Goal: Task Accomplishment & Management: Complete application form

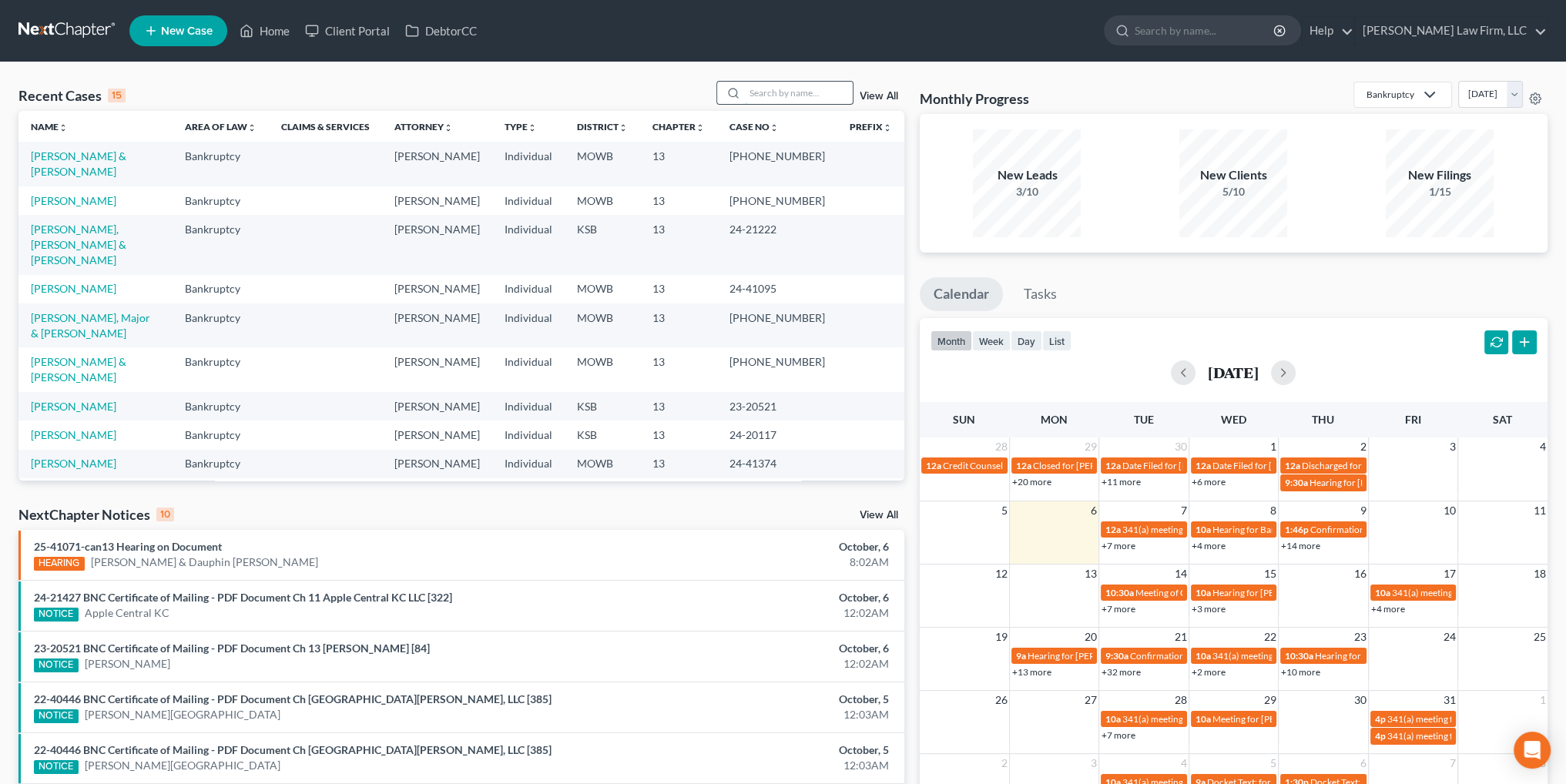
click at [779, 90] on input "search" at bounding box center [799, 93] width 108 height 23
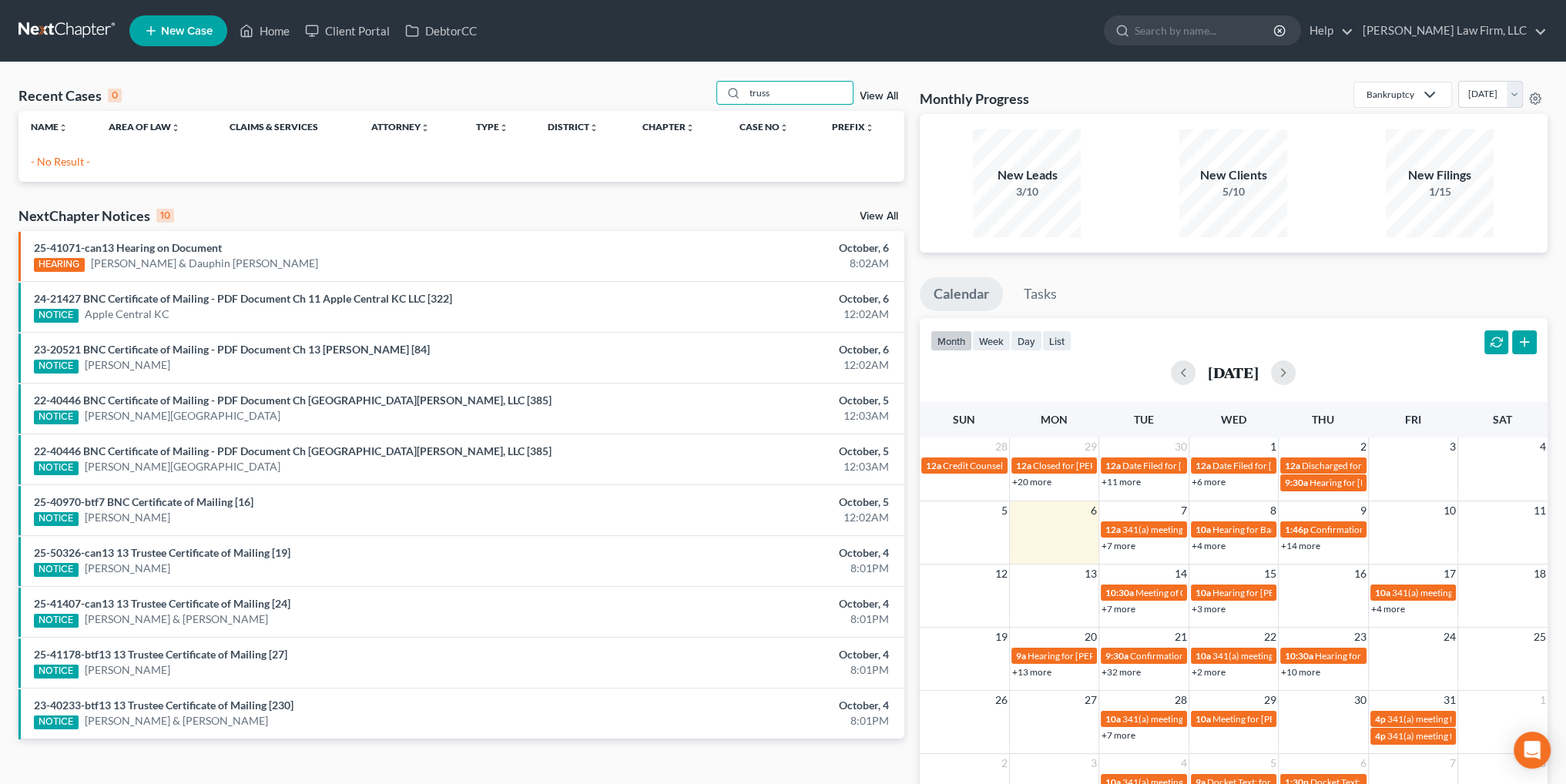
type input "truss"
click at [148, 31] on icon at bounding box center [151, 30] width 14 height 18
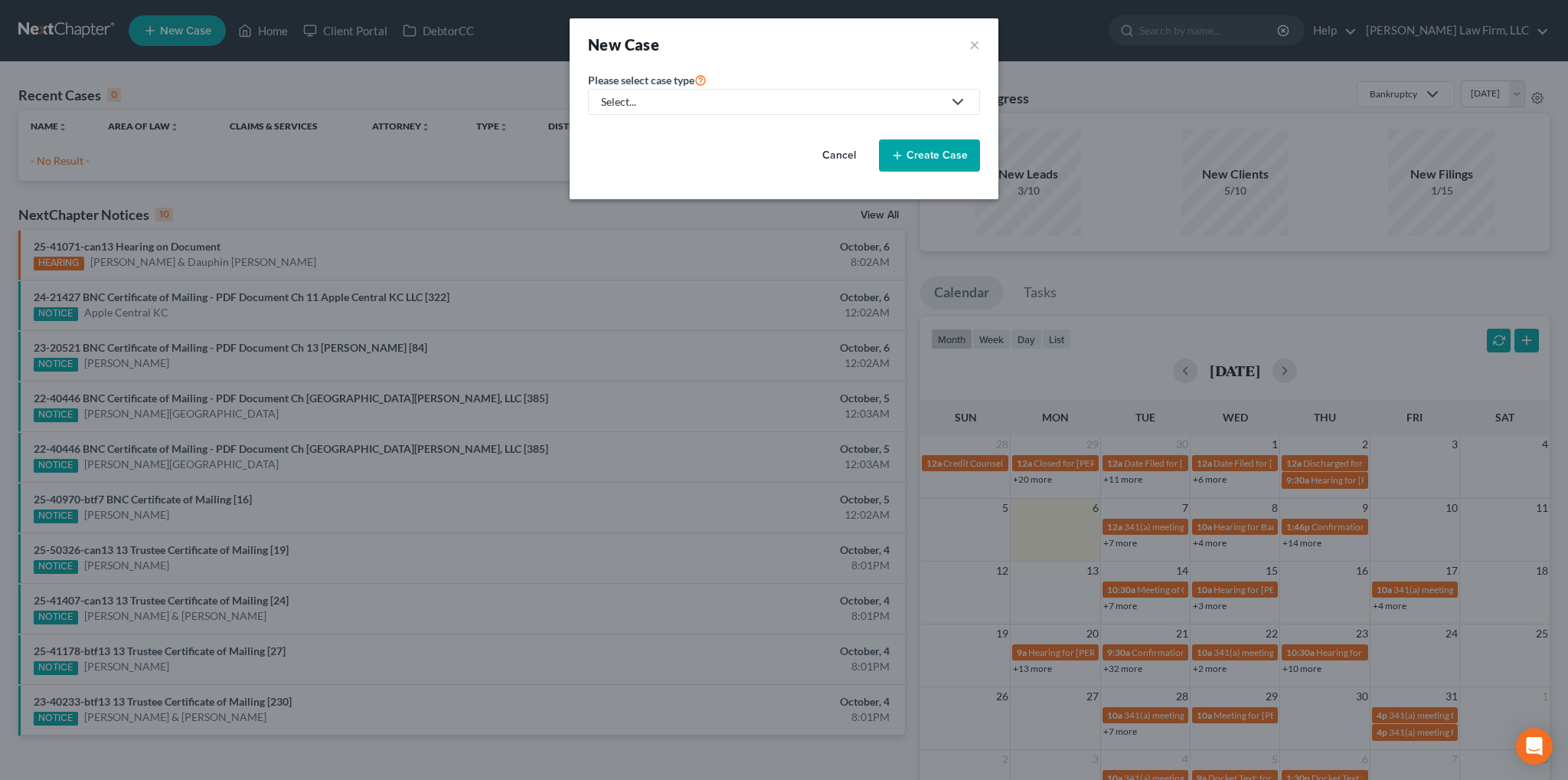
click at [776, 103] on div "Select..." at bounding box center [772, 102] width 342 height 16
click at [629, 126] on div "Bankruptcy" at bounding box center [630, 132] width 55 height 16
select select "46"
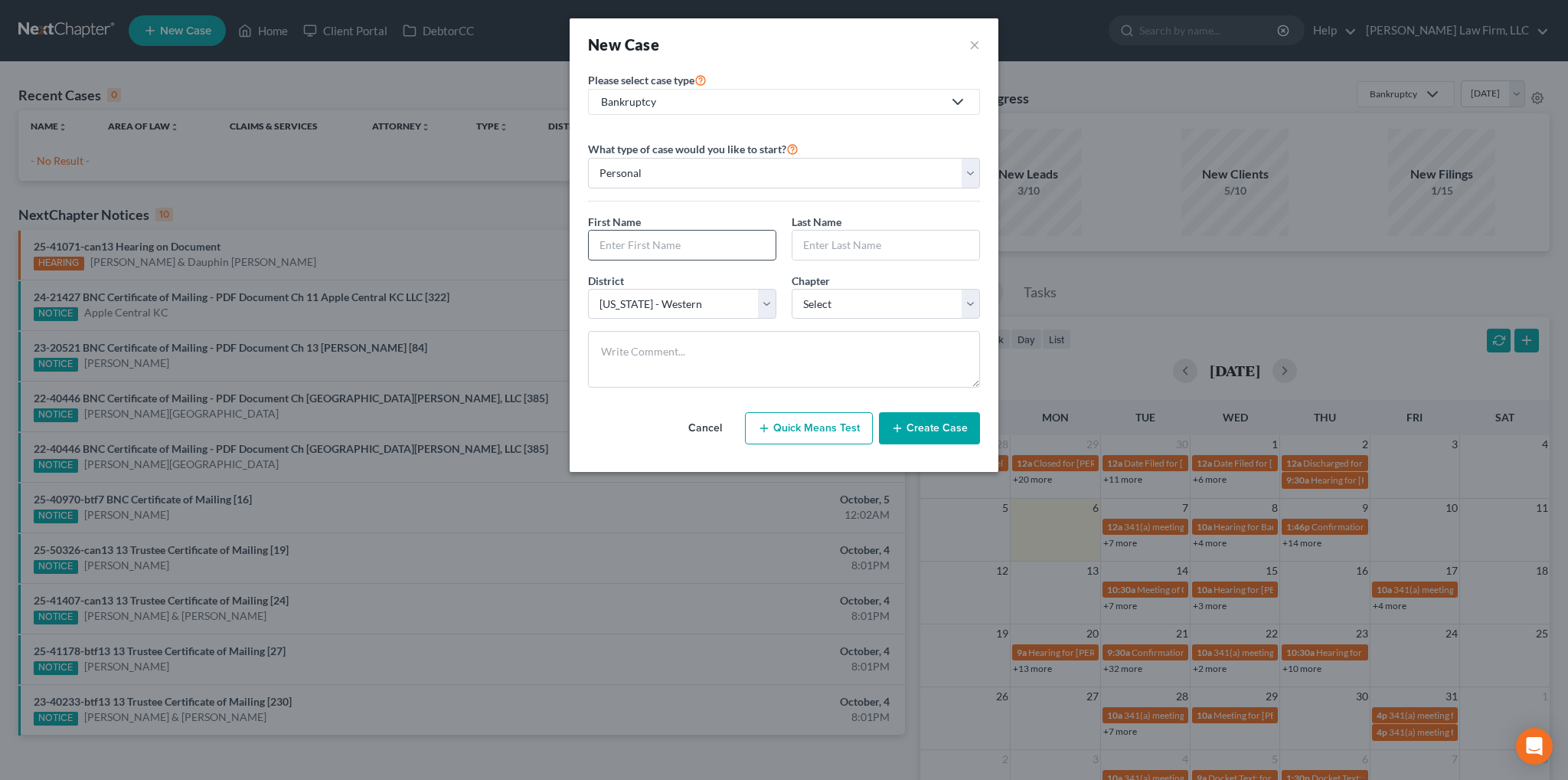
click at [722, 243] on input "text" at bounding box center [682, 245] width 187 height 29
type input "[PERSON_NAME]"
type input "Truss"
select select "3"
click at [882, 423] on button "Create Case" at bounding box center [929, 428] width 101 height 32
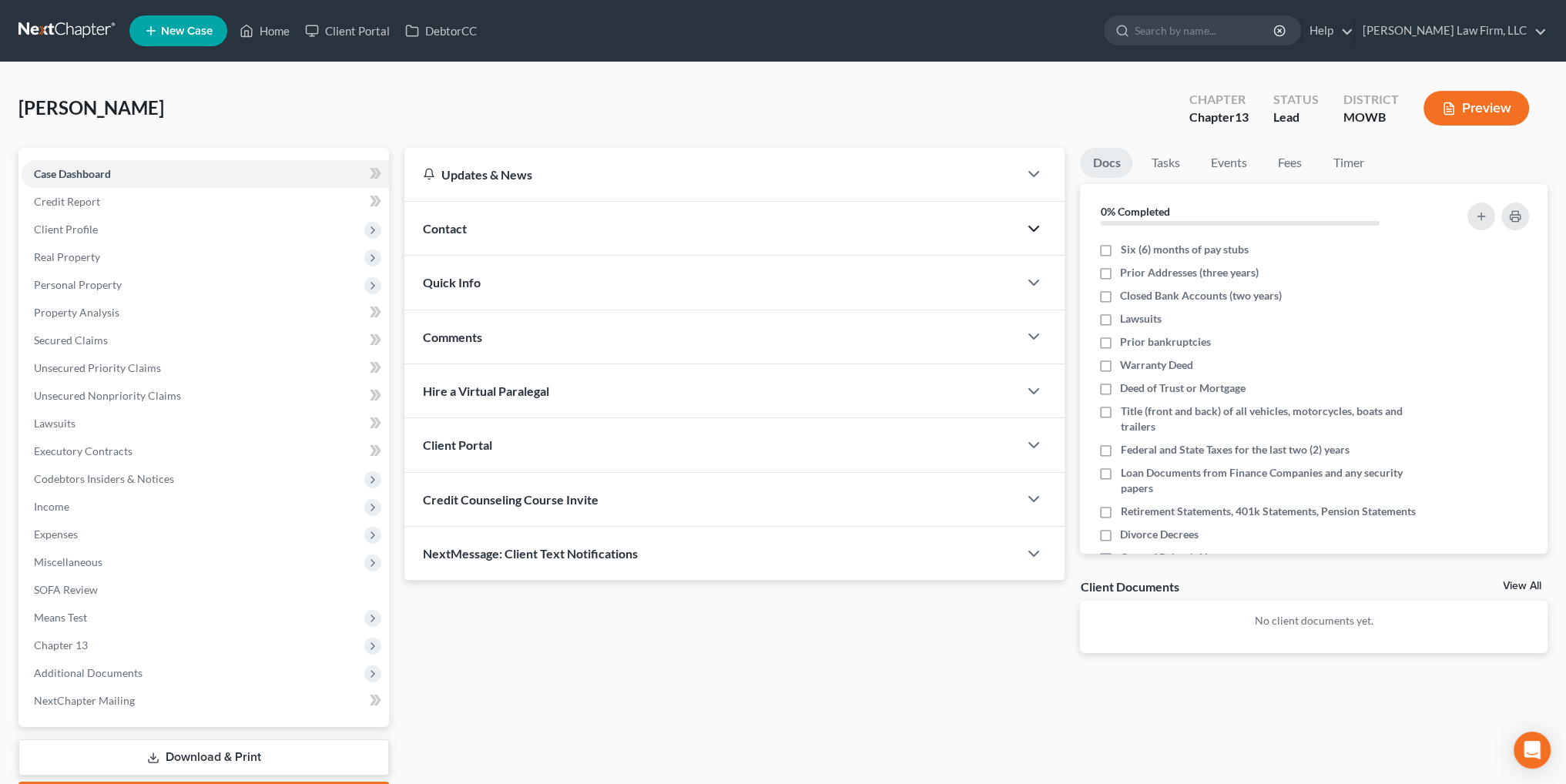
click at [1027, 225] on icon "button" at bounding box center [1033, 228] width 18 height 18
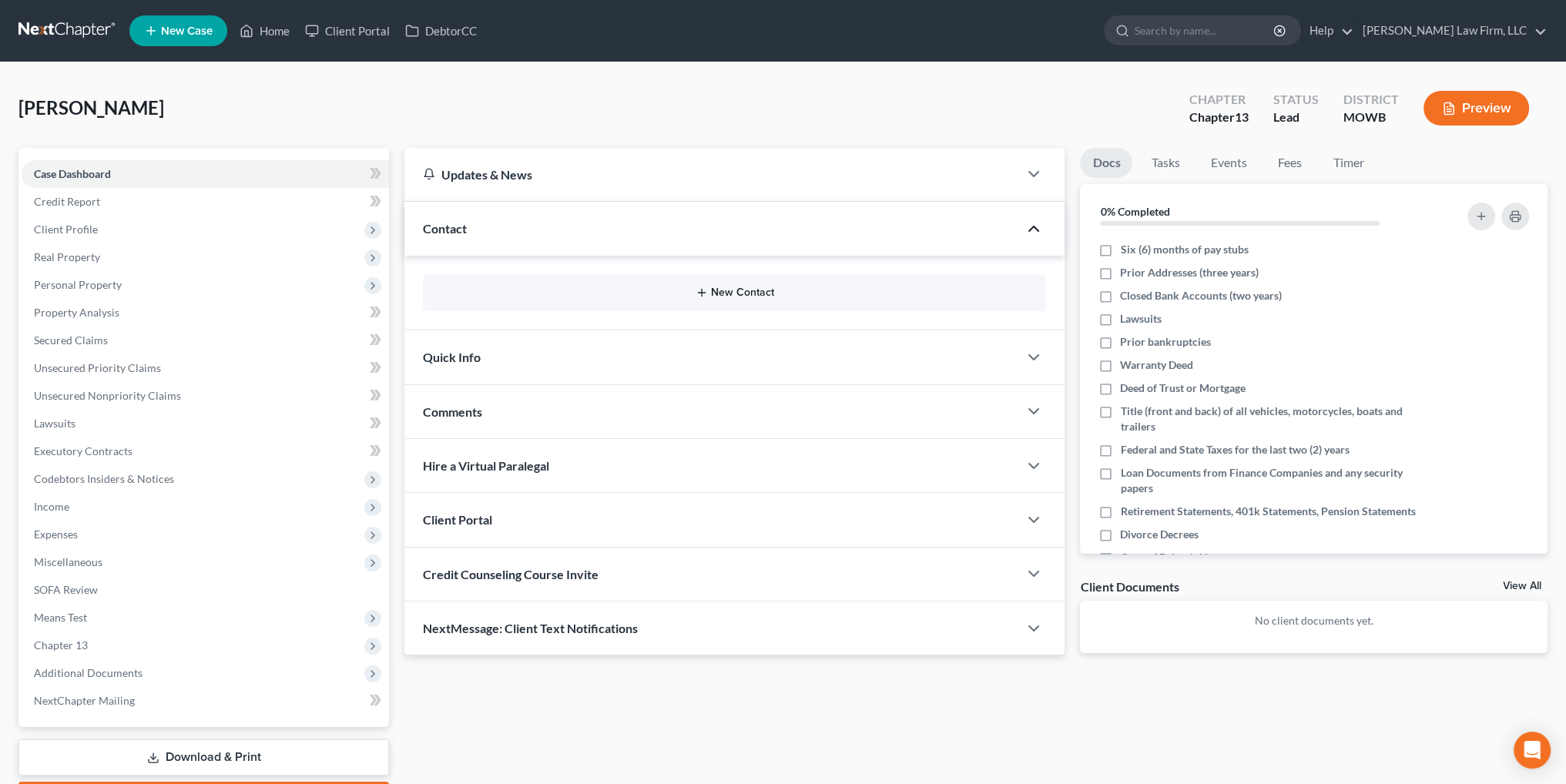
click at [737, 290] on button "New Contact" at bounding box center [735, 292] width 599 height 12
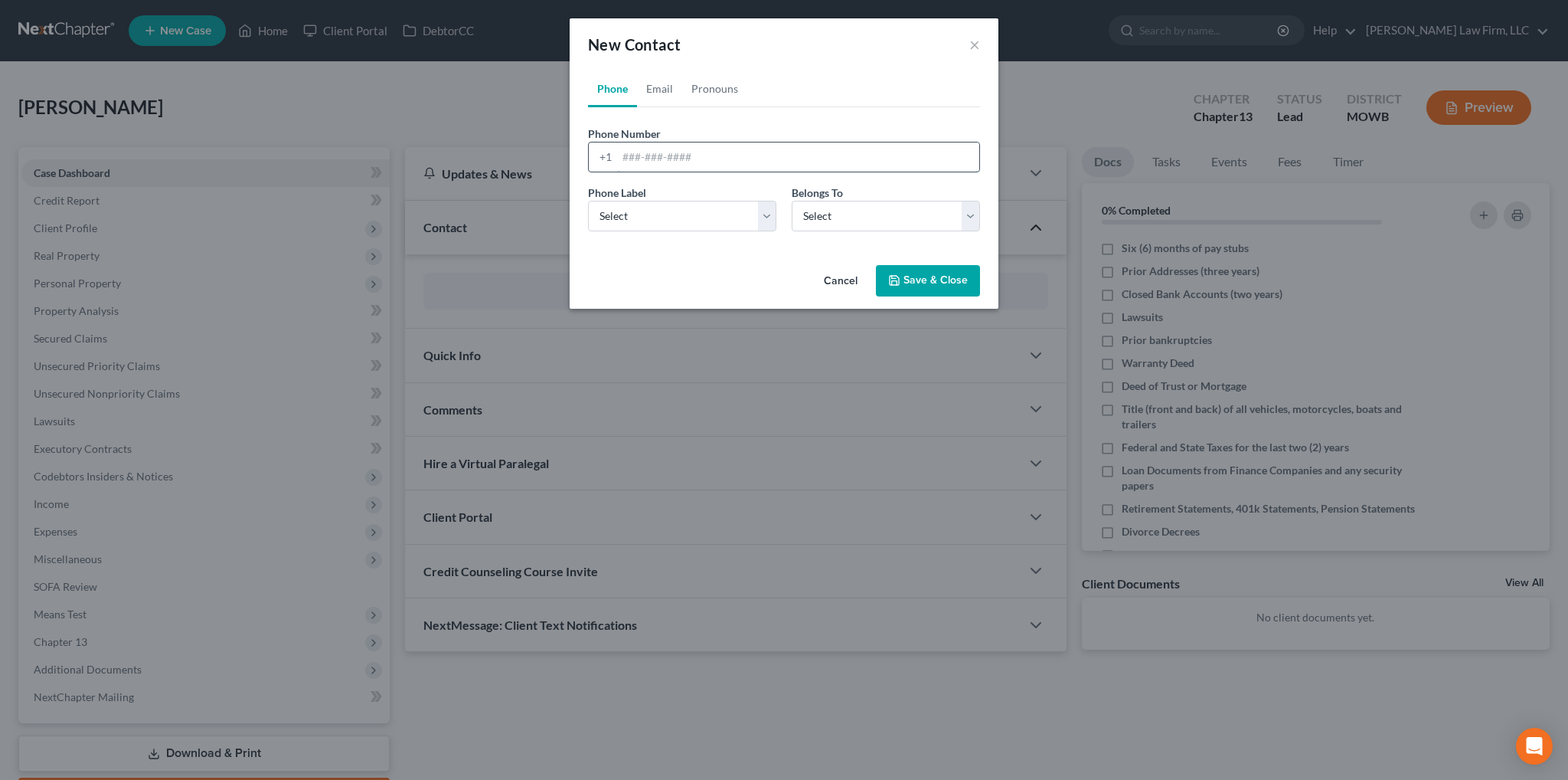
click at [647, 158] on input "tel" at bounding box center [798, 158] width 363 height 29
type input "[PHONE_NUMBER]"
click at [649, 216] on select "Select Mobile Home Work Other" at bounding box center [683, 216] width 189 height 30
select select "0"
click at [588, 201] on select "Select Mobile Home Work Other" at bounding box center [683, 216] width 189 height 30
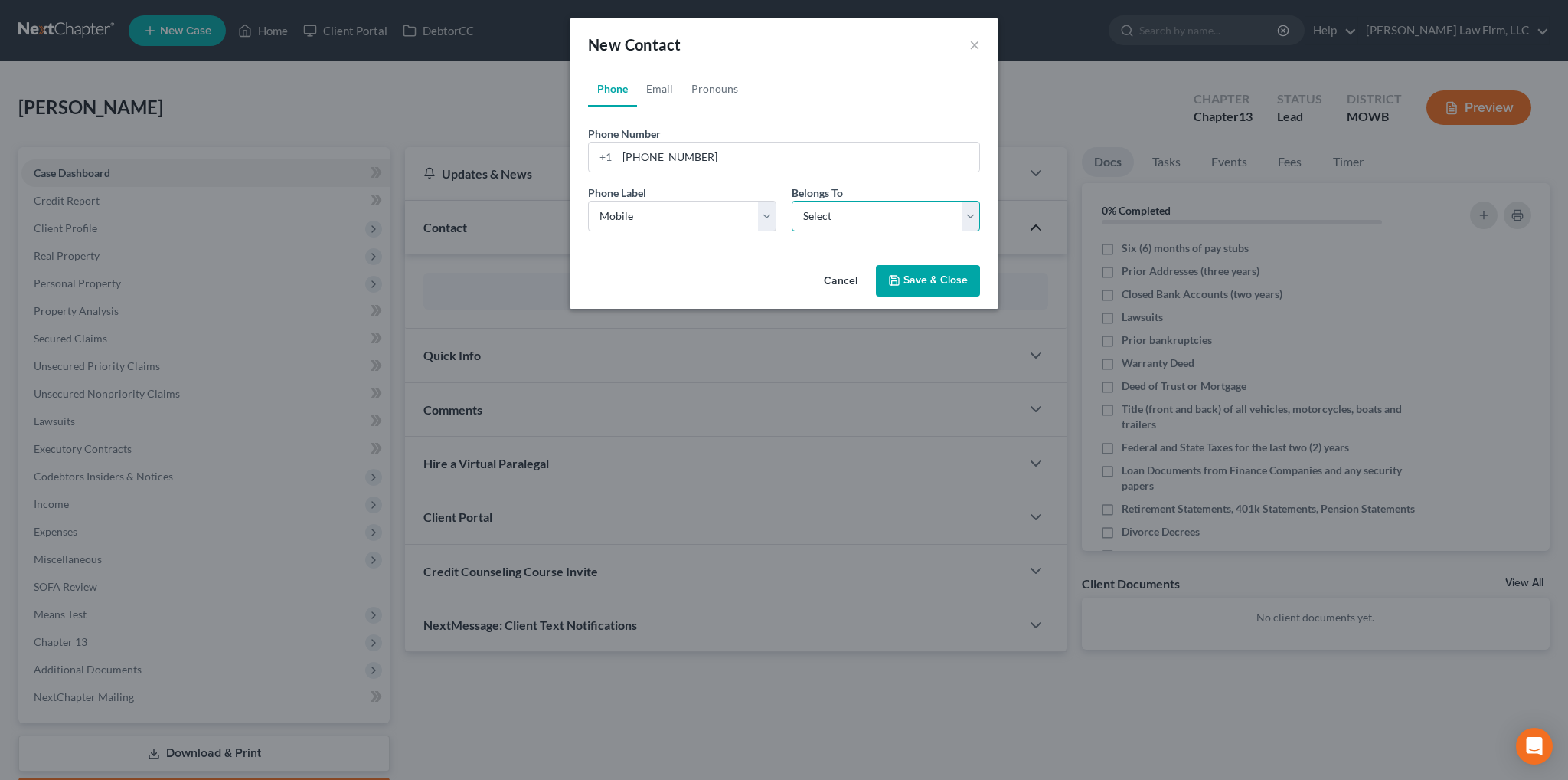
click at [815, 218] on select "Select Client Other" at bounding box center [886, 216] width 189 height 30
select select "0"
click at [792, 201] on select "Select Client Other" at bounding box center [886, 216] width 189 height 30
select select "0"
drag, startPoint x: 663, startPoint y: 87, endPoint x: 674, endPoint y: 102, distance: 18.6
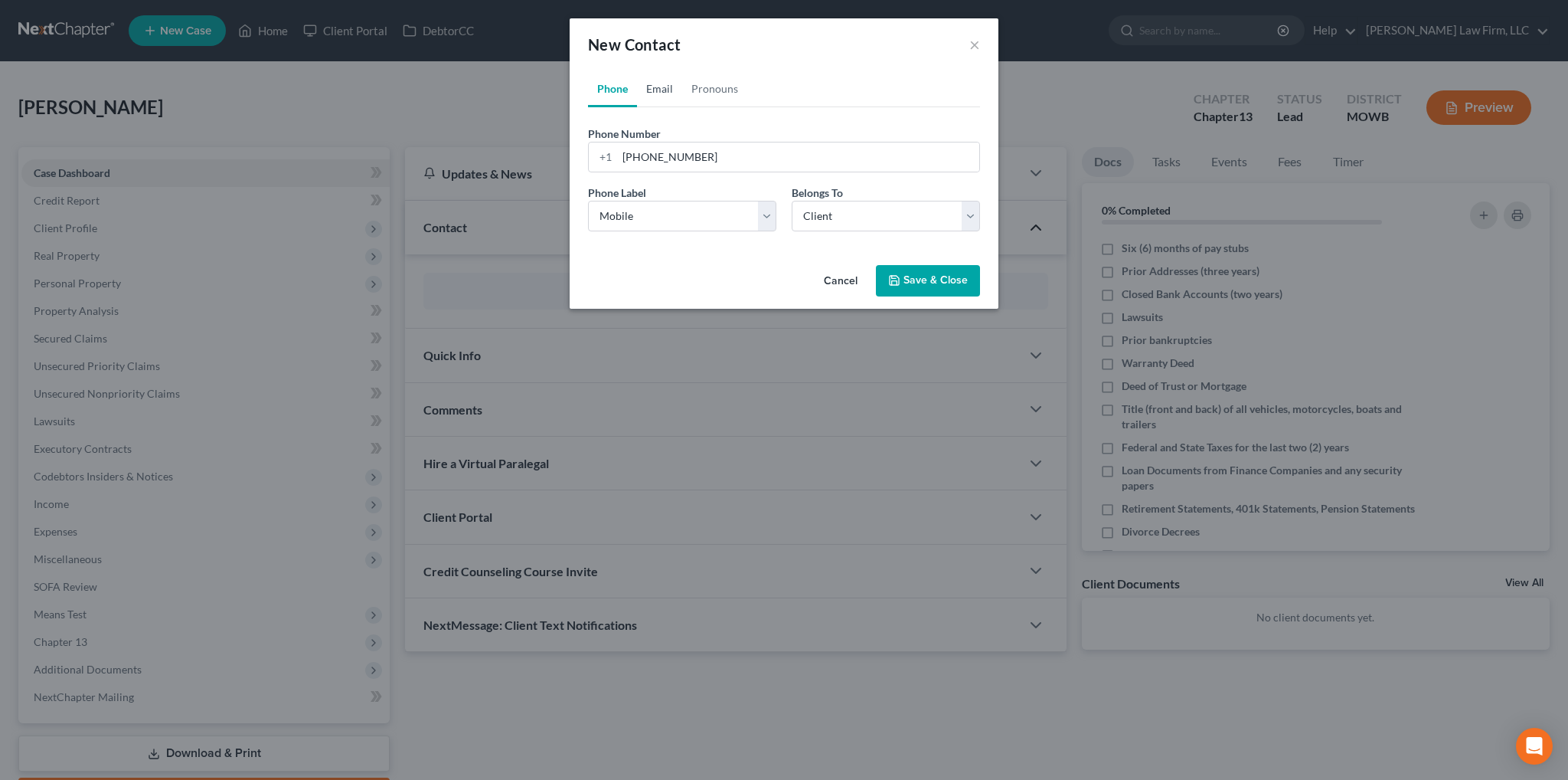
click at [664, 89] on link "Email" at bounding box center [659, 88] width 45 height 36
click at [672, 159] on input "email" at bounding box center [798, 158] width 363 height 29
type input "[EMAIL_ADDRESS][DOMAIN_NAME]"
select select "0"
click at [922, 284] on button "Save & Close" at bounding box center [928, 280] width 104 height 32
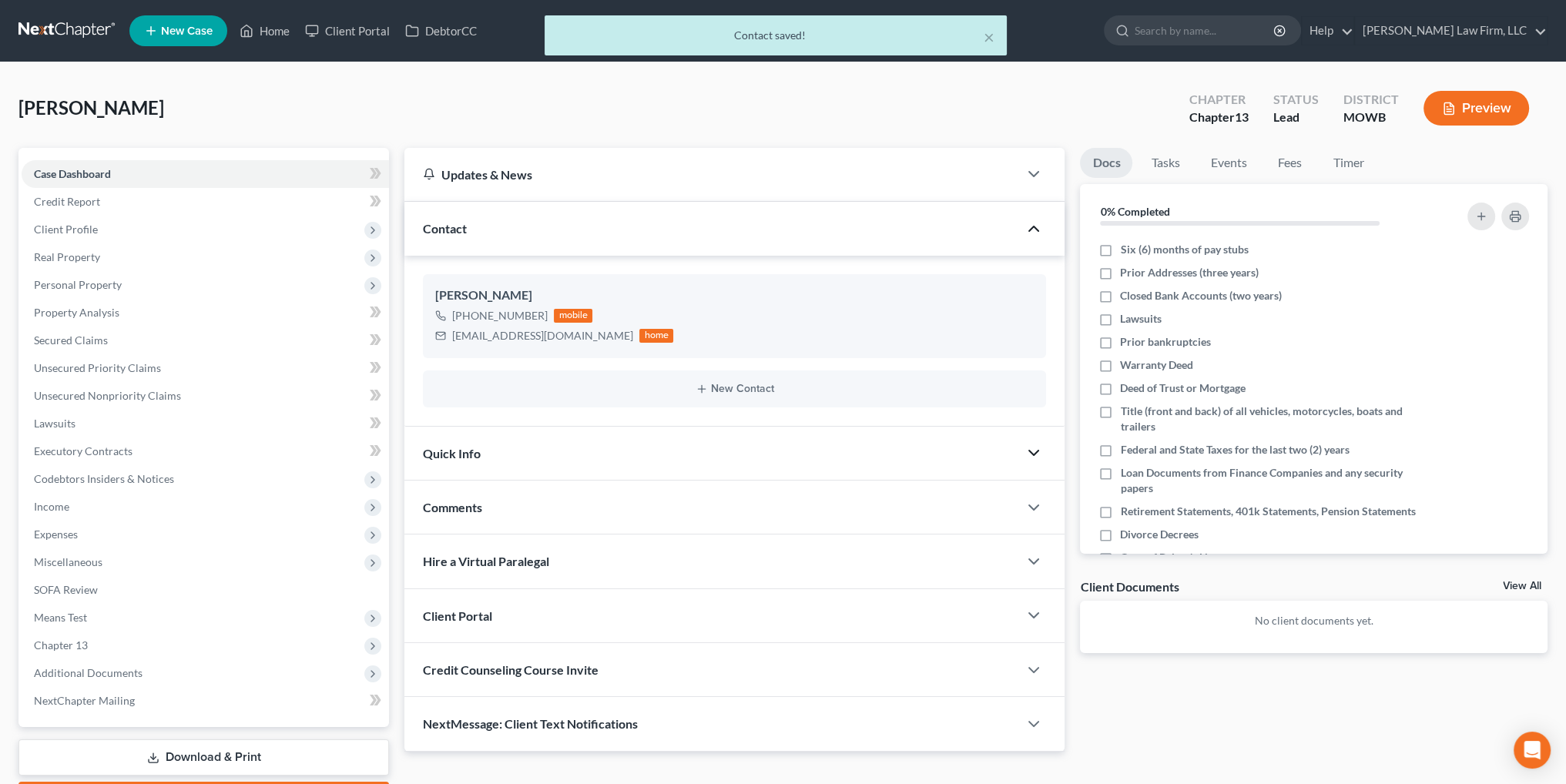
click at [1032, 446] on icon "button" at bounding box center [1033, 452] width 18 height 18
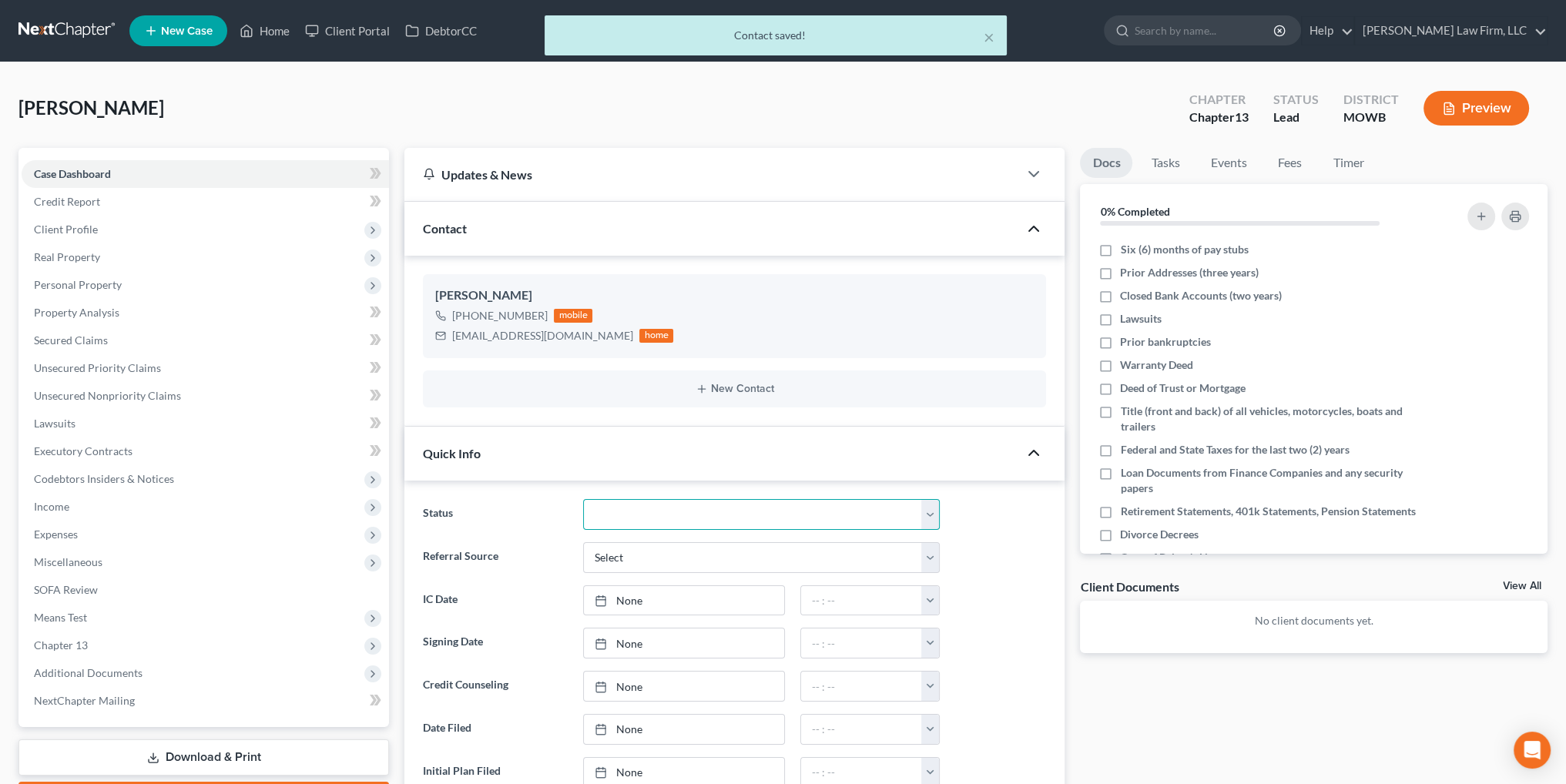
click at [789, 519] on select "Closed Discharged Dismissed Filed In Progress Lead Lost Lead Ready to File To R…" at bounding box center [762, 513] width 358 height 30
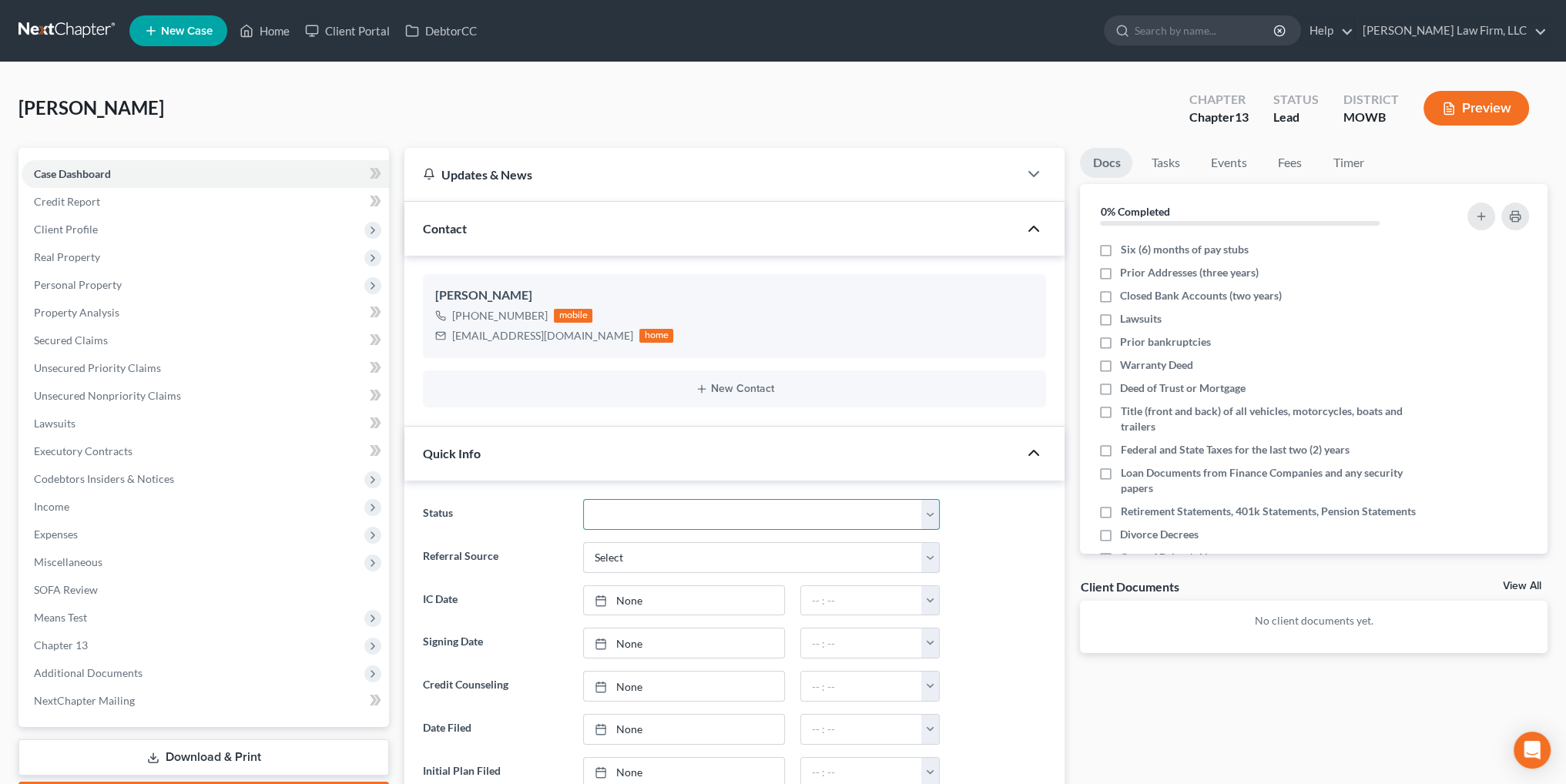
select select "4"
click at [583, 499] on select "Closed Discharged Dismissed Filed In Progress Lead Lost Lead Ready to File To R…" at bounding box center [762, 513] width 358 height 30
click at [644, 552] on select "Select Word Of Mouth Previous Clients Direct Mail Website Google Search Modern …" at bounding box center [762, 557] width 358 height 30
select select "0"
click at [583, 542] on select "Select Word Of Mouth Previous Clients Direct Mail Website Google Search Modern …" at bounding box center [762, 557] width 358 height 30
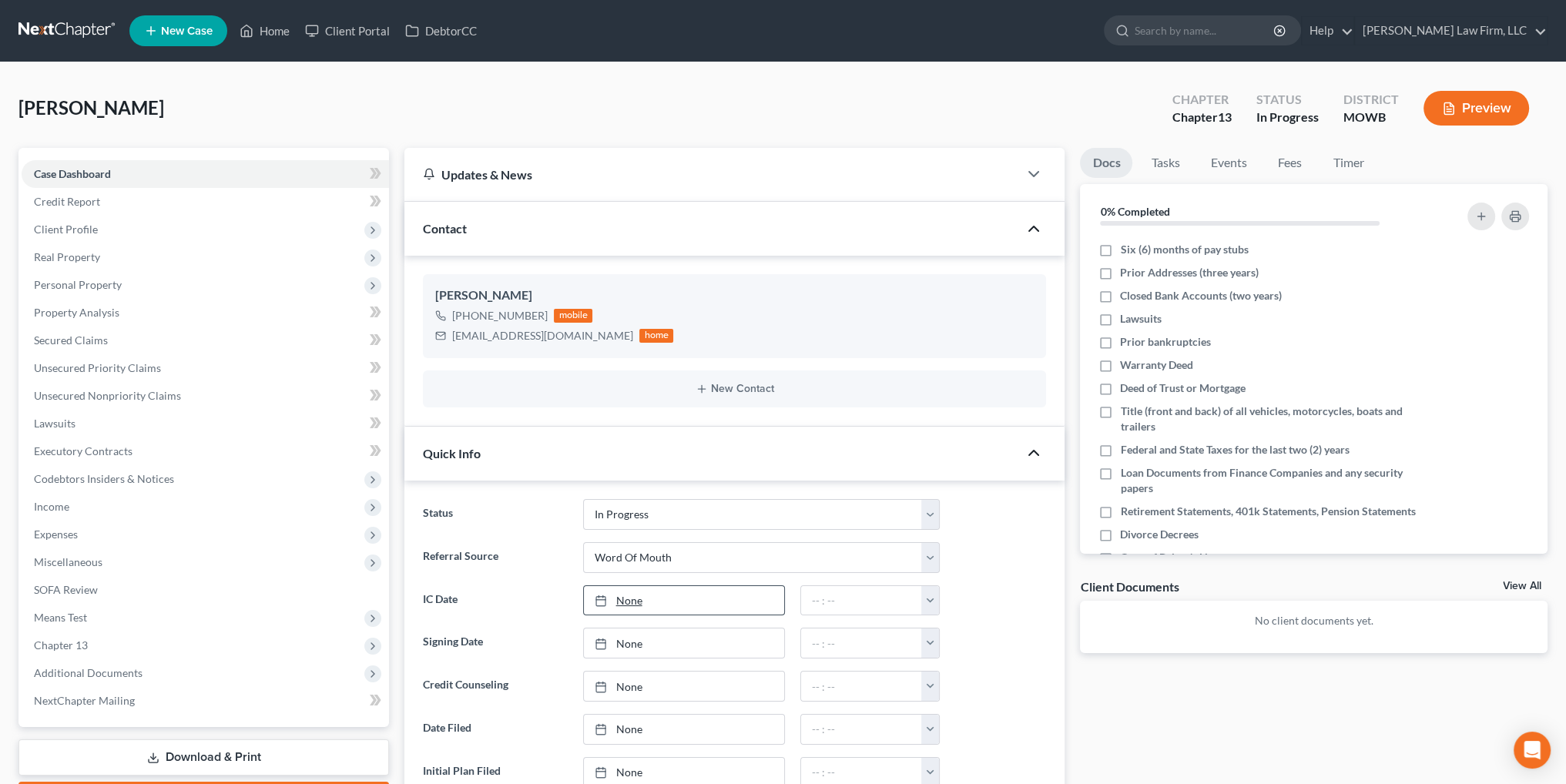
click at [632, 599] on link "None" at bounding box center [684, 600] width 200 height 30
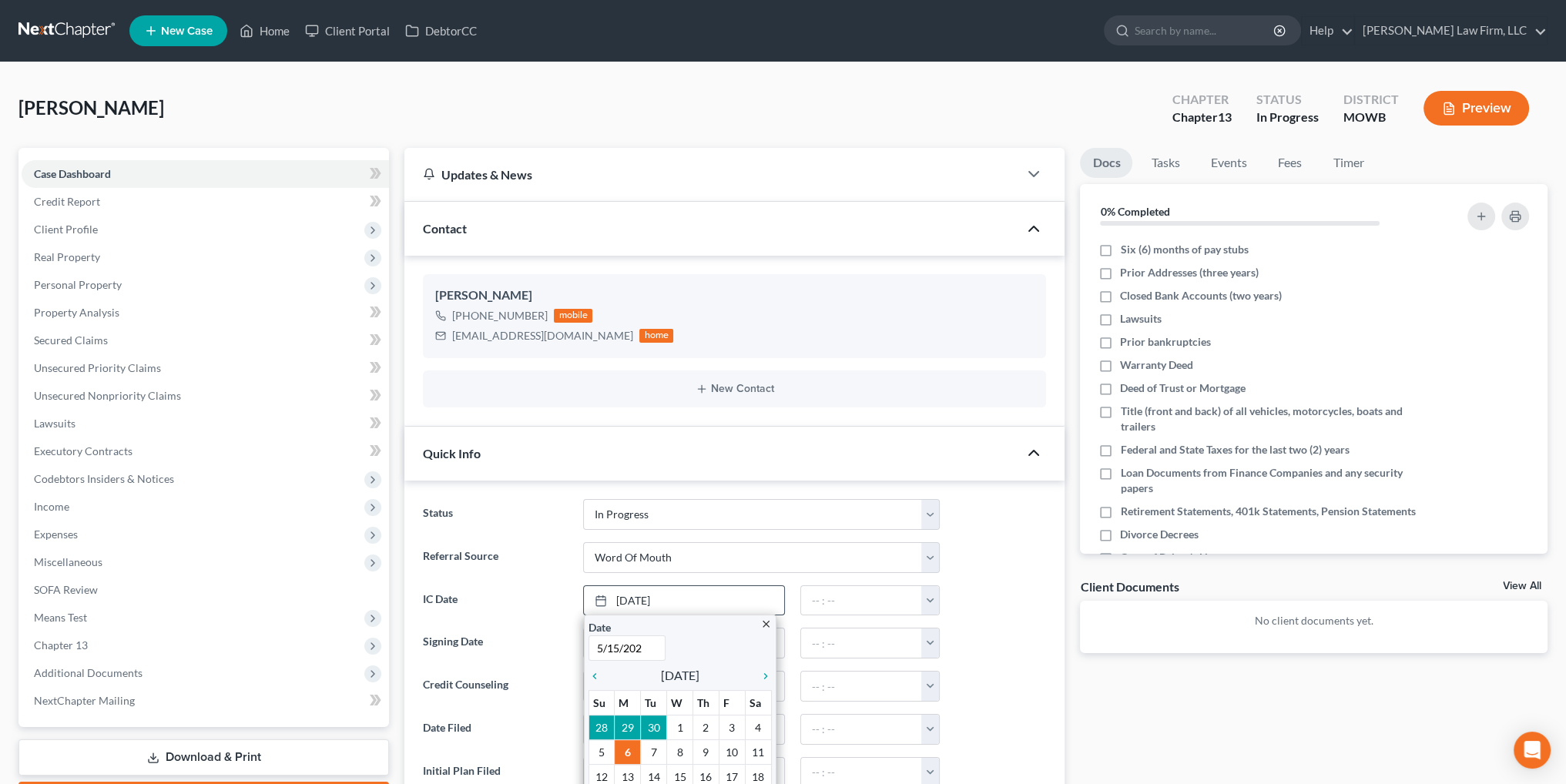
type input "[DATE]"
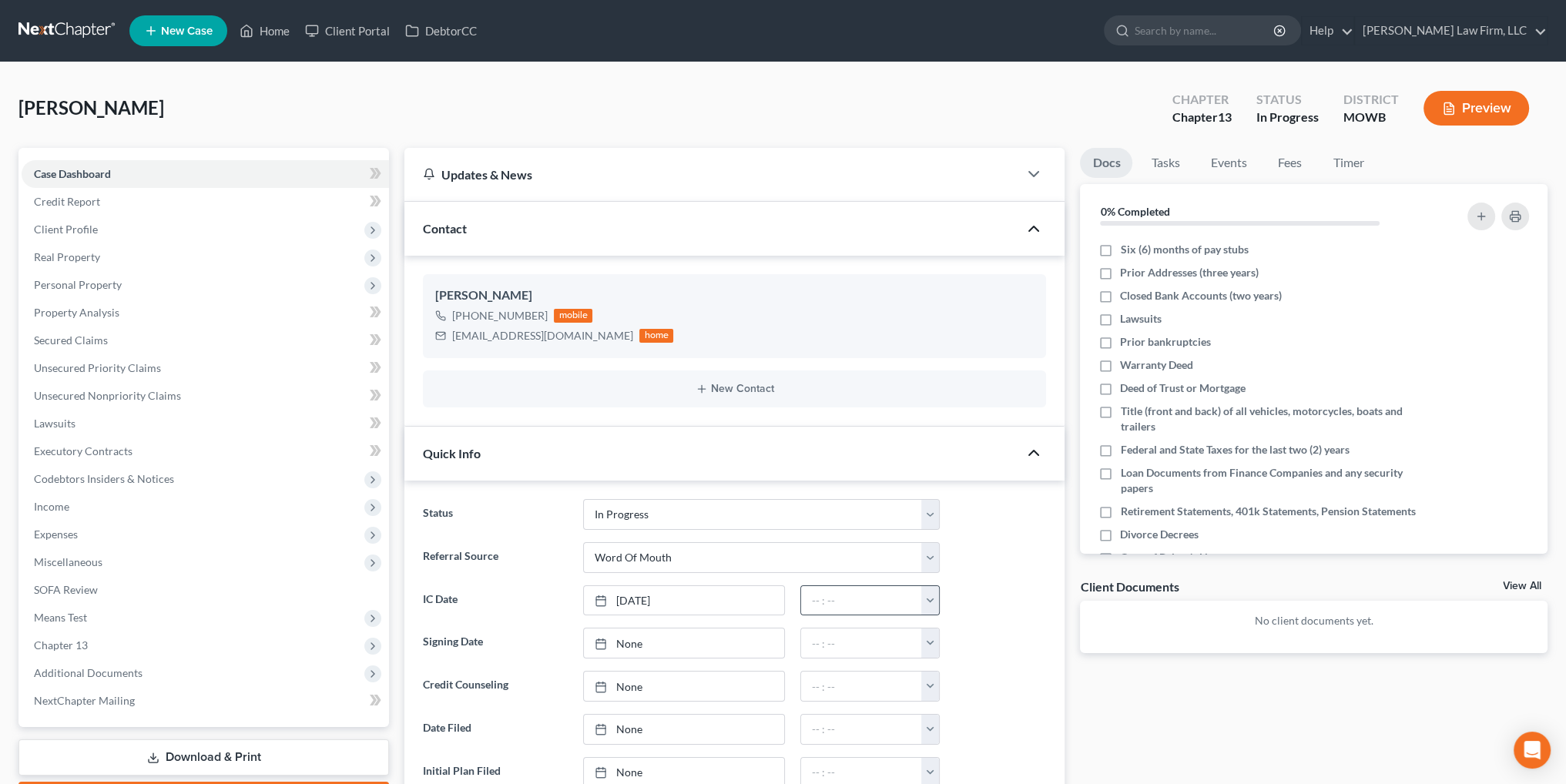
click at [933, 598] on button "button" at bounding box center [930, 600] width 17 height 30
click at [951, 627] on link "12:00am" at bounding box center [964, 634] width 86 height 26
type input "12:00am"
click at [77, 234] on span "Client Profile" at bounding box center [65, 229] width 64 height 13
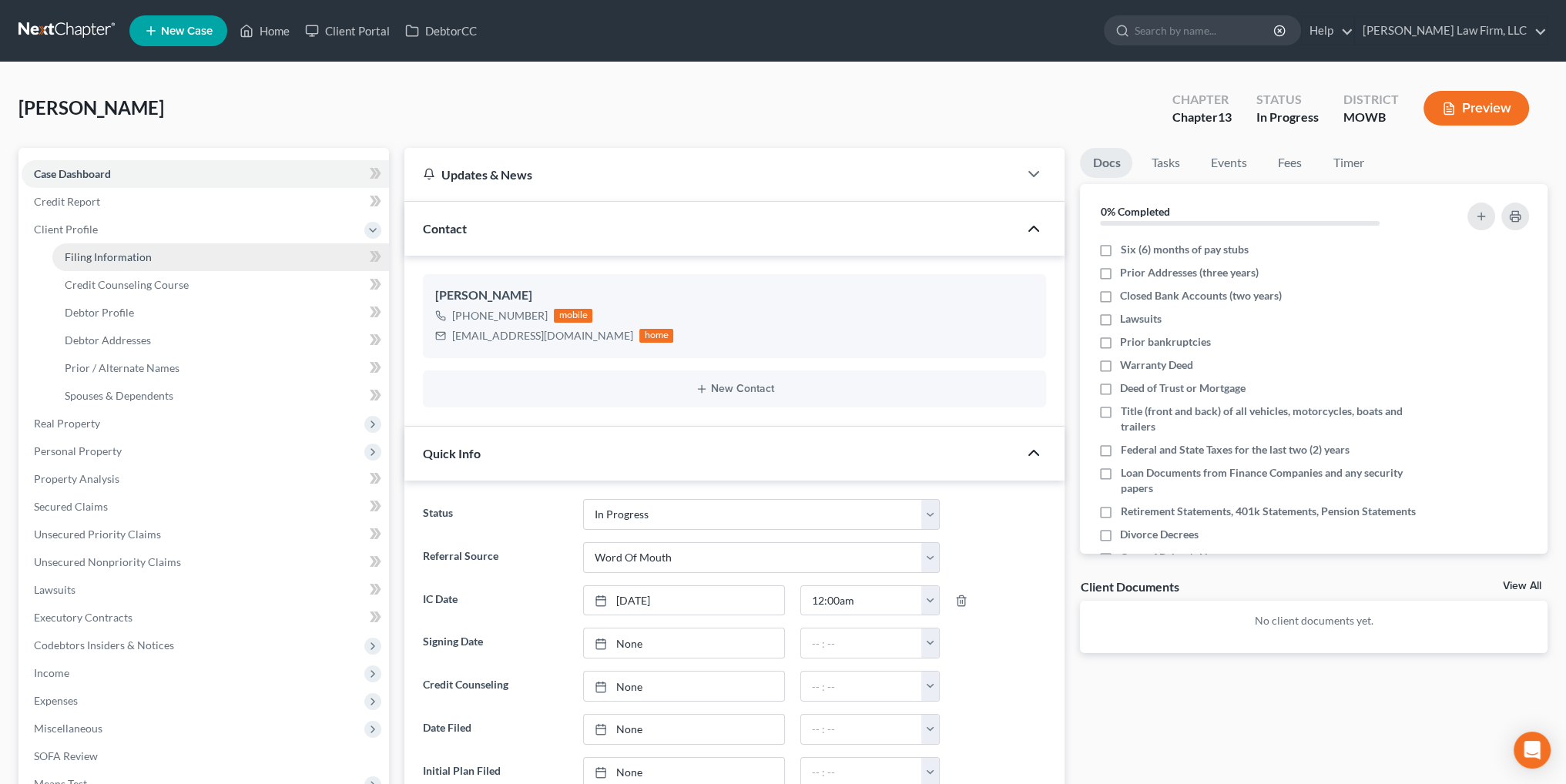
click at [100, 258] on span "Filing Information" at bounding box center [108, 257] width 87 height 13
select select "1"
select select "0"
select select "3"
select select "46"
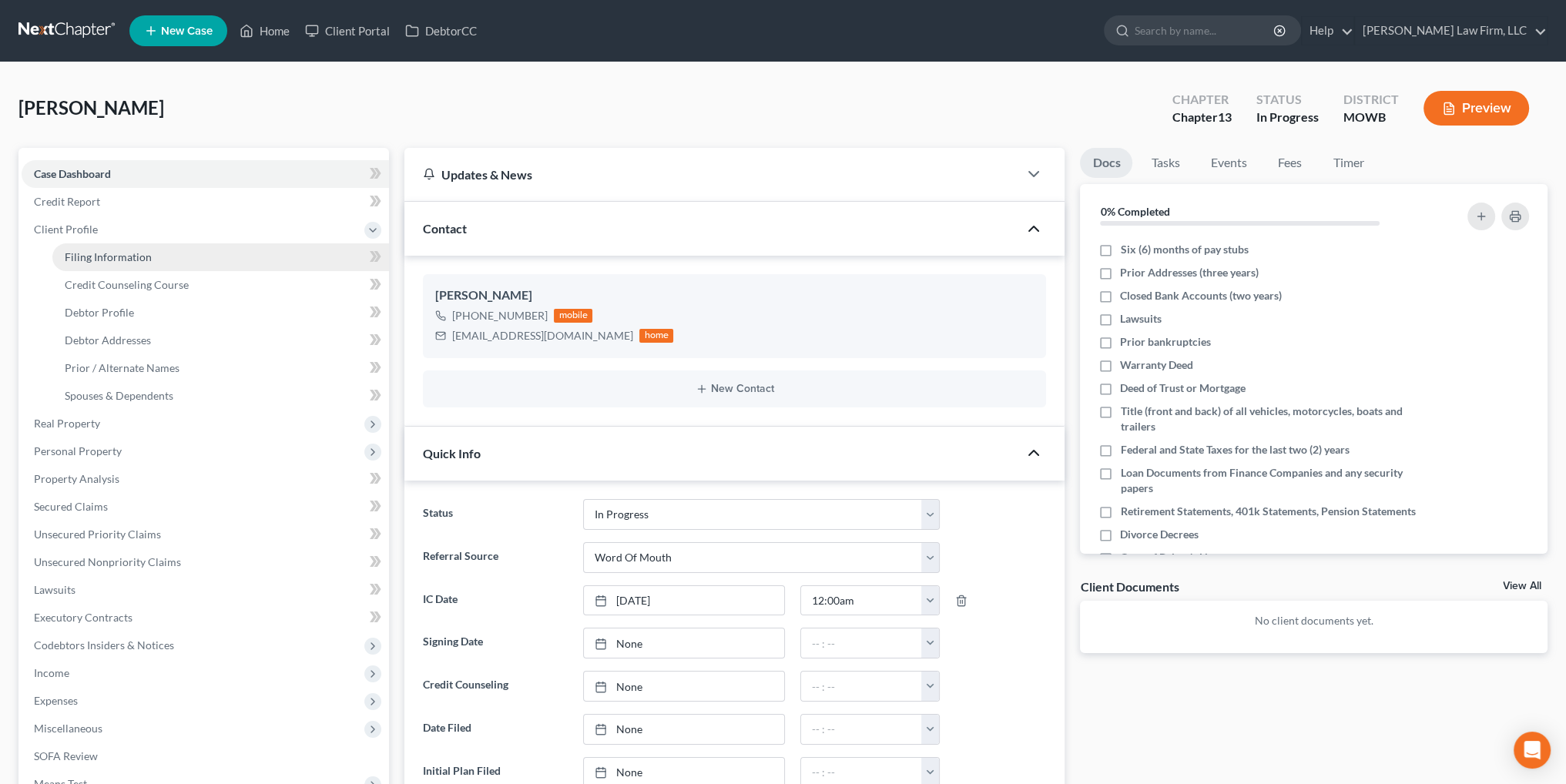
select select "26"
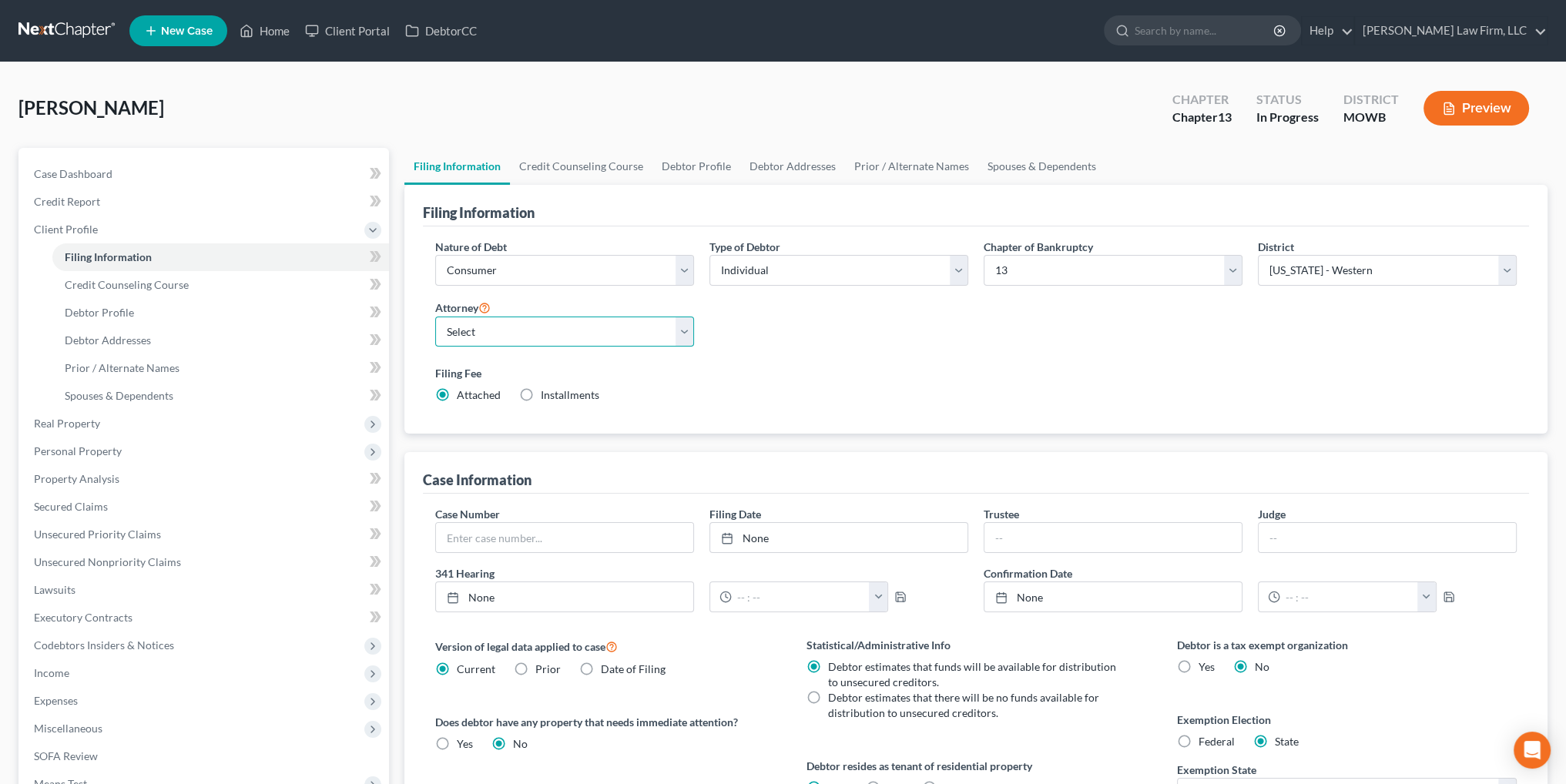
click at [682, 336] on select "Select [PERSON_NAME] - MOWB [PERSON_NAME] - KSB [PERSON_NAME] - MOEB [PERSON_NA…" at bounding box center [564, 332] width 259 height 30
select select "6"
click at [435, 317] on select "Select [PERSON_NAME] - MOWB [PERSON_NAME] - KSB [PERSON_NAME] - MOEB [PERSON_NA…" at bounding box center [564, 332] width 259 height 30
click at [702, 161] on link "Debtor Profile" at bounding box center [696, 166] width 88 height 37
select select "0"
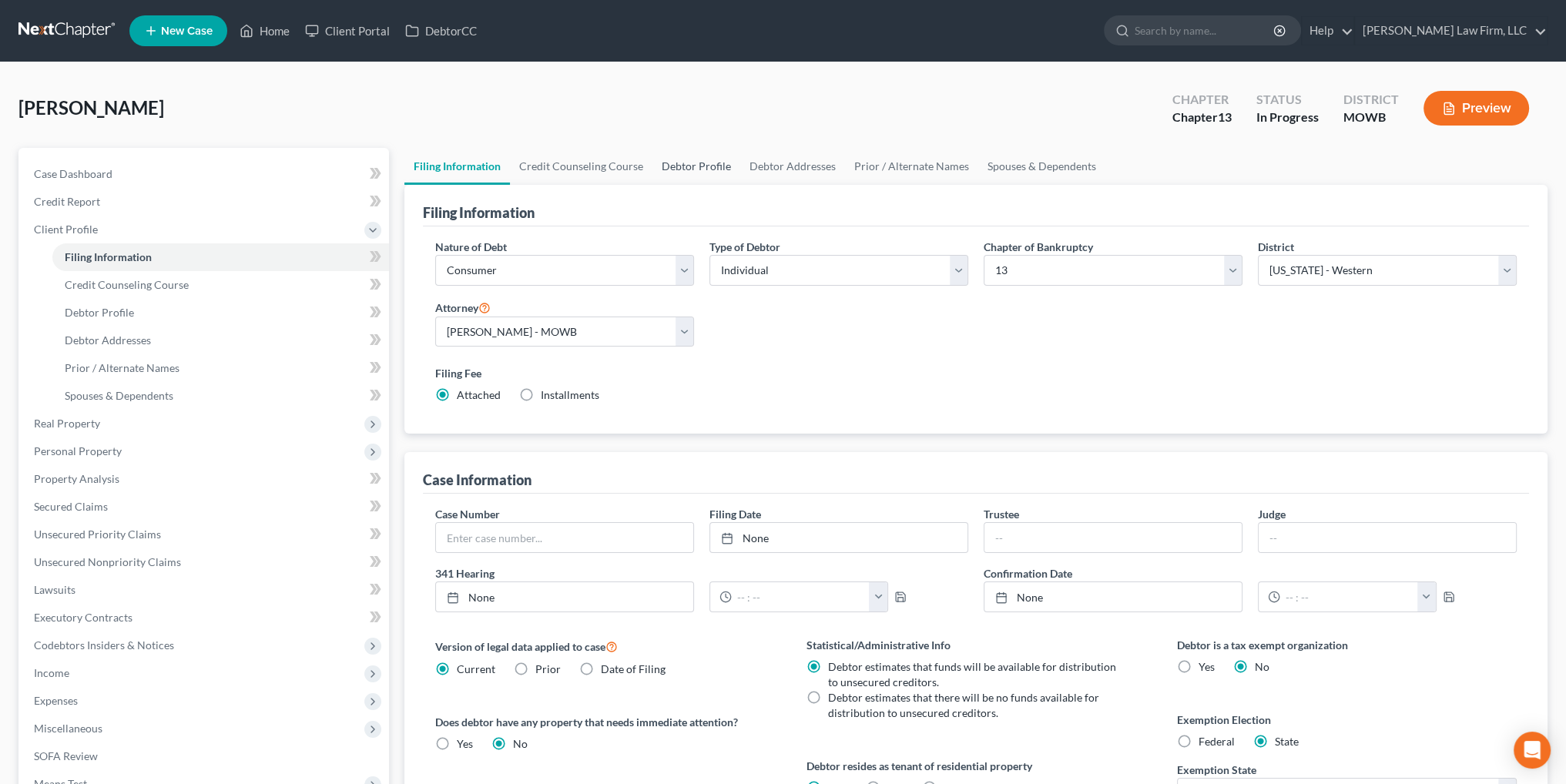
select select "0"
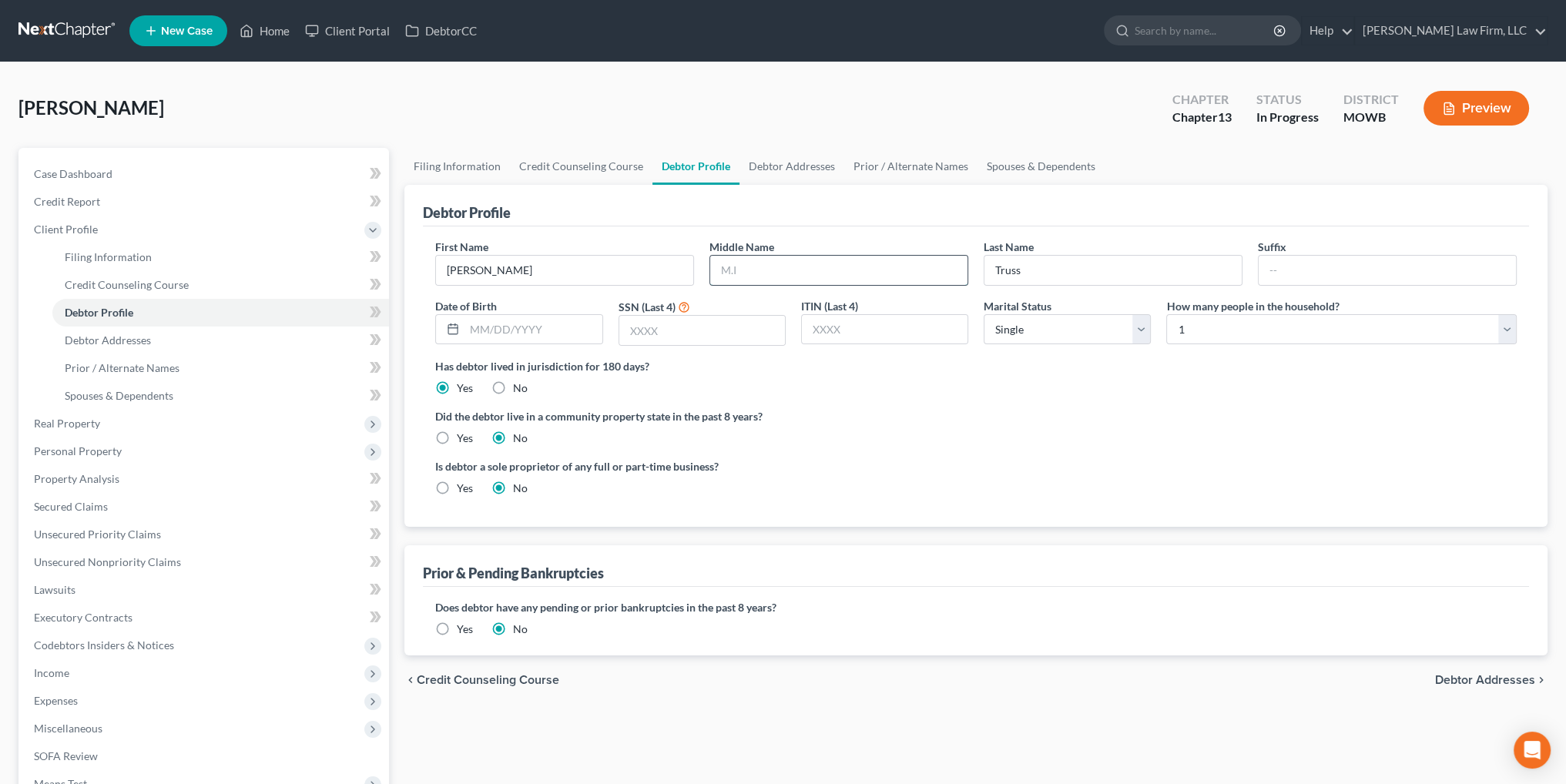
click at [857, 267] on input "text" at bounding box center [839, 271] width 258 height 30
type input "[PERSON_NAME]"
type input "[DATE]"
type input "3780"
click at [1297, 333] on select "Select 1 2 3 4 5 6 7 8 9 10 11 12 13 14 15 16 17 18 19 20" at bounding box center [1341, 329] width 351 height 30
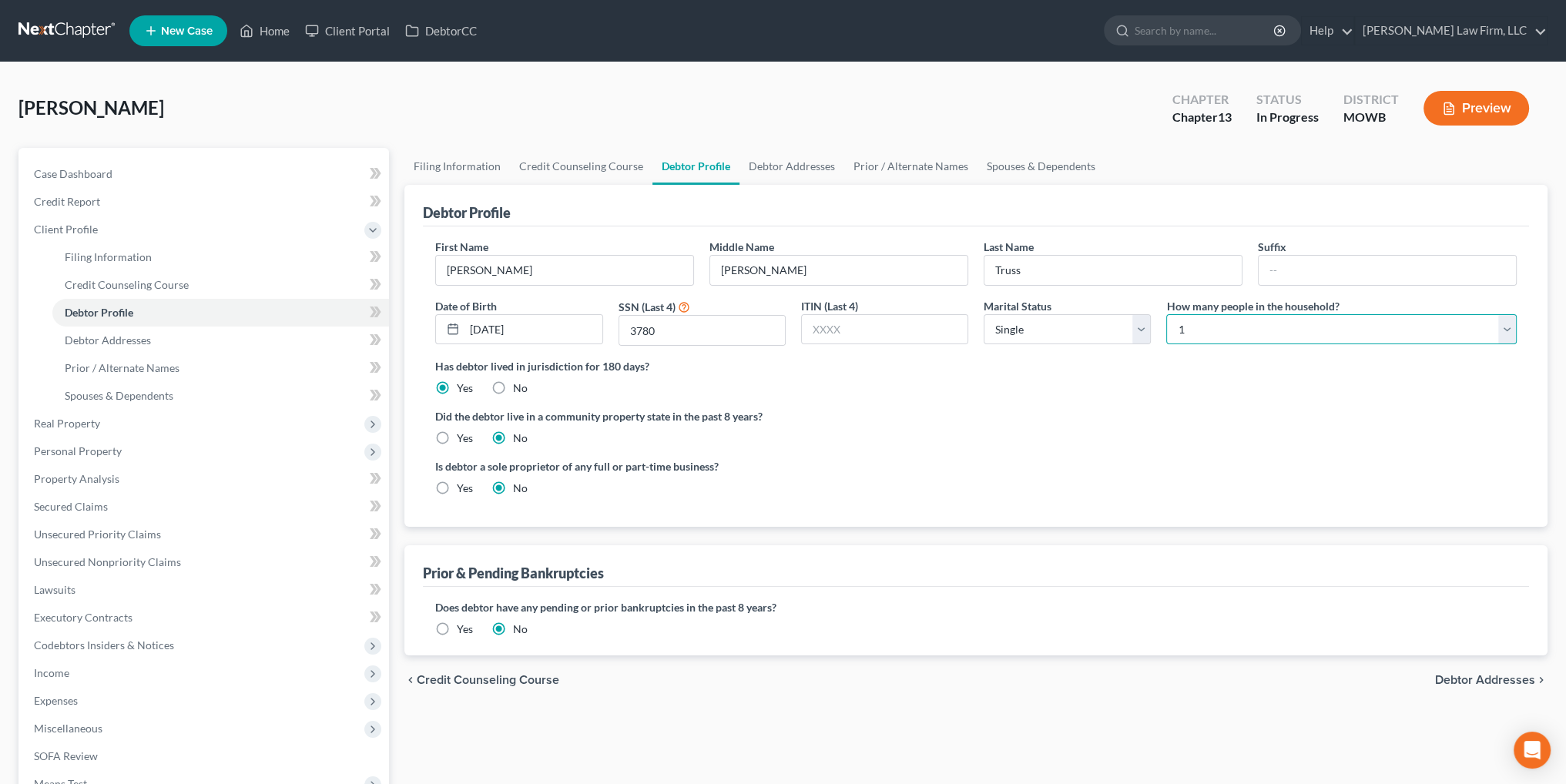
select select "1"
click at [1166, 314] on select "Select 1 2 3 4 5 6 7 8 9 10 11 12 13 14 15 16 17 18 19 20" at bounding box center [1341, 329] width 351 height 30
click at [457, 489] on label "Yes" at bounding box center [465, 488] width 17 height 16
click at [463, 489] on input "Yes" at bounding box center [468, 486] width 10 height 10
radio input "true"
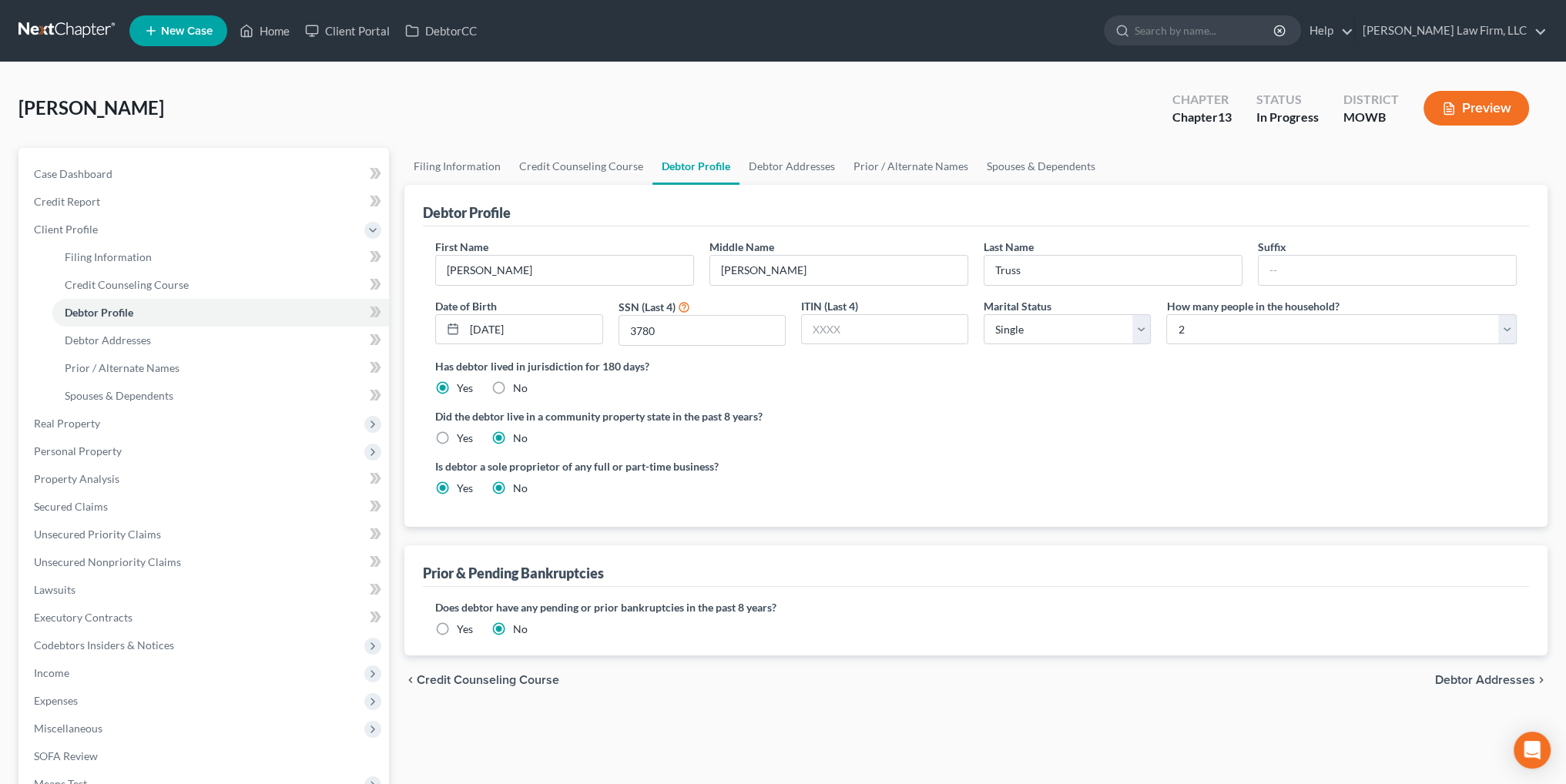
radio input "false"
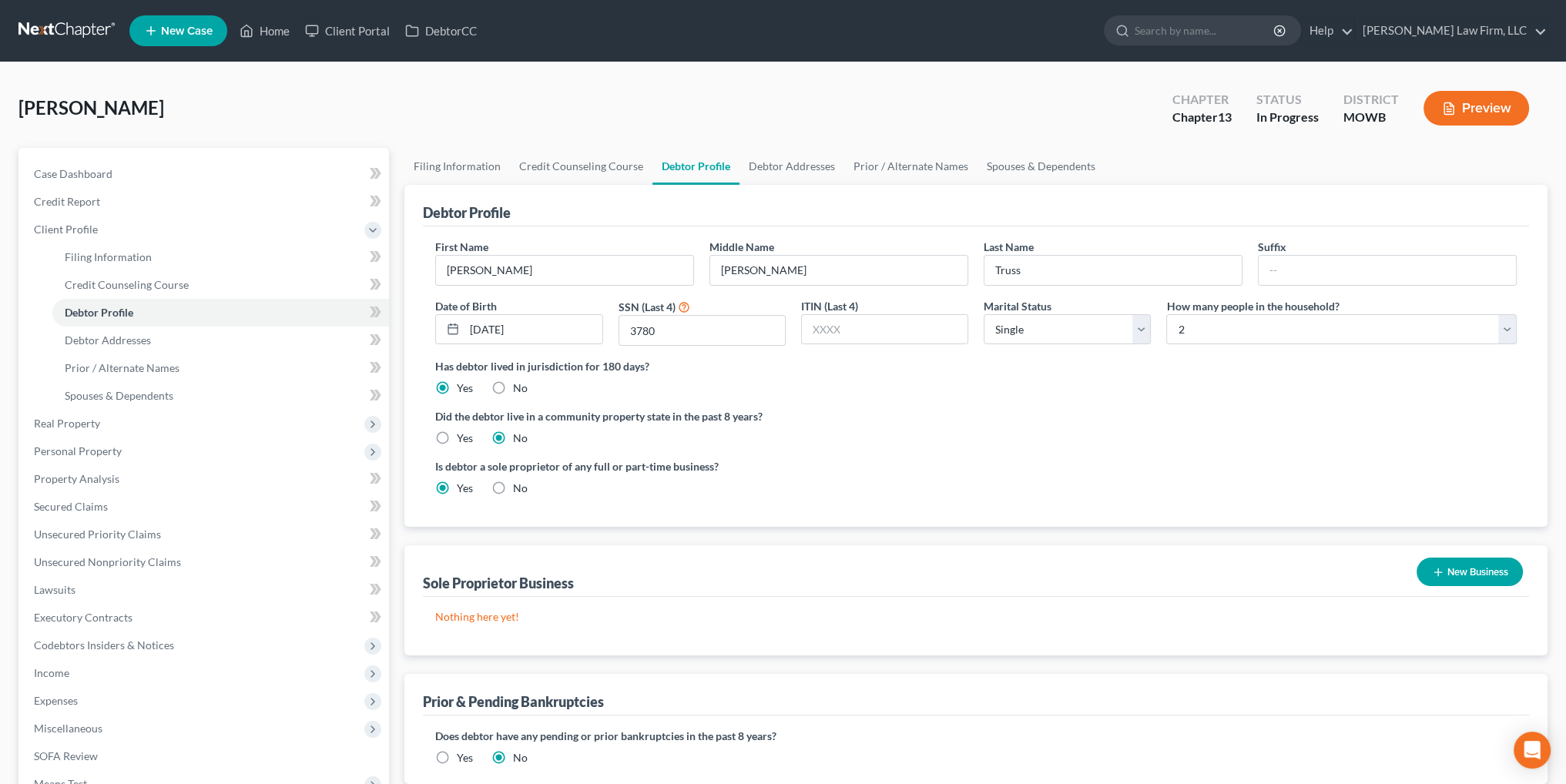
click at [1465, 566] on button "New Business" at bounding box center [1469, 572] width 106 height 29
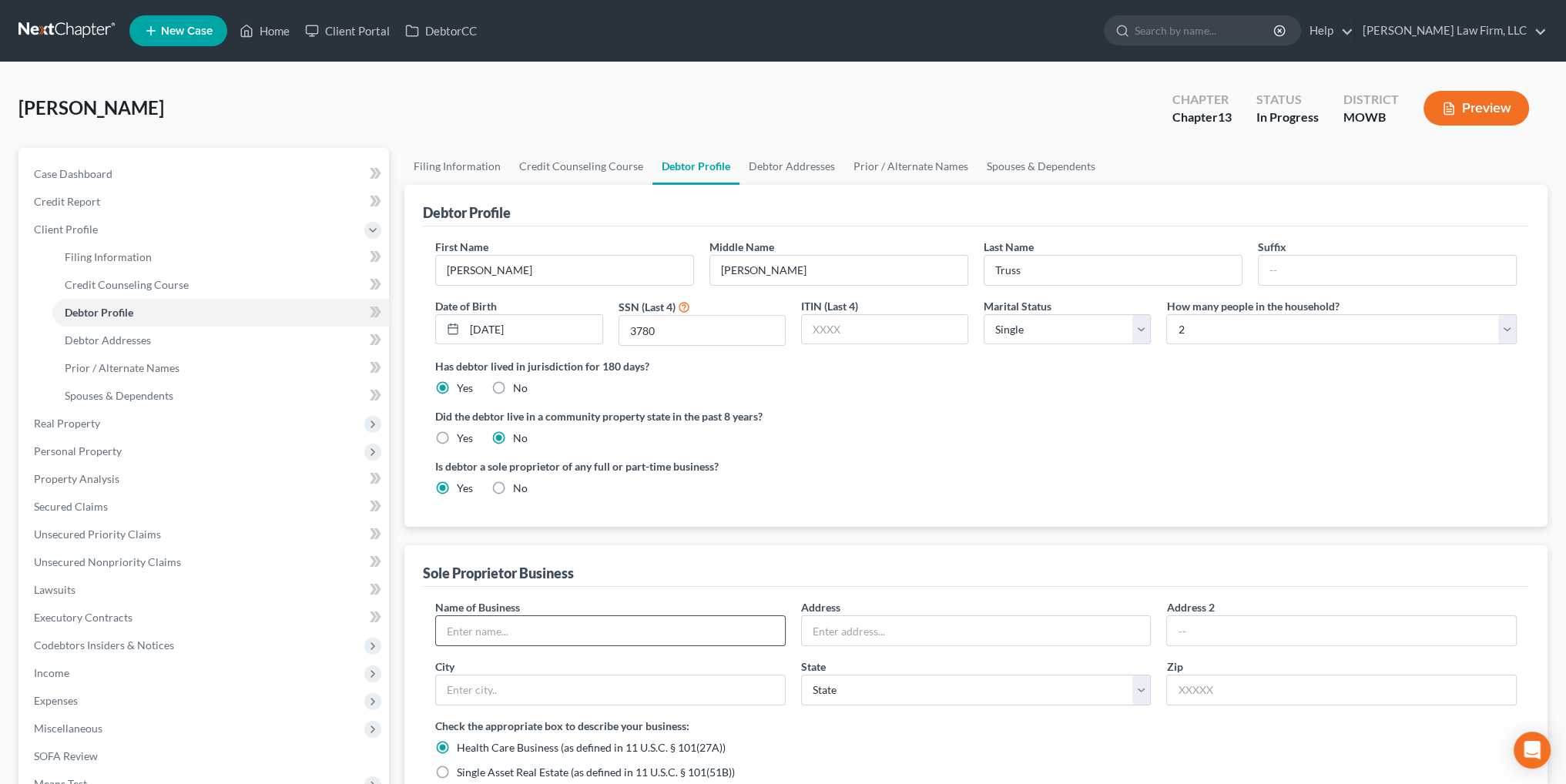
scroll to position [154, 0]
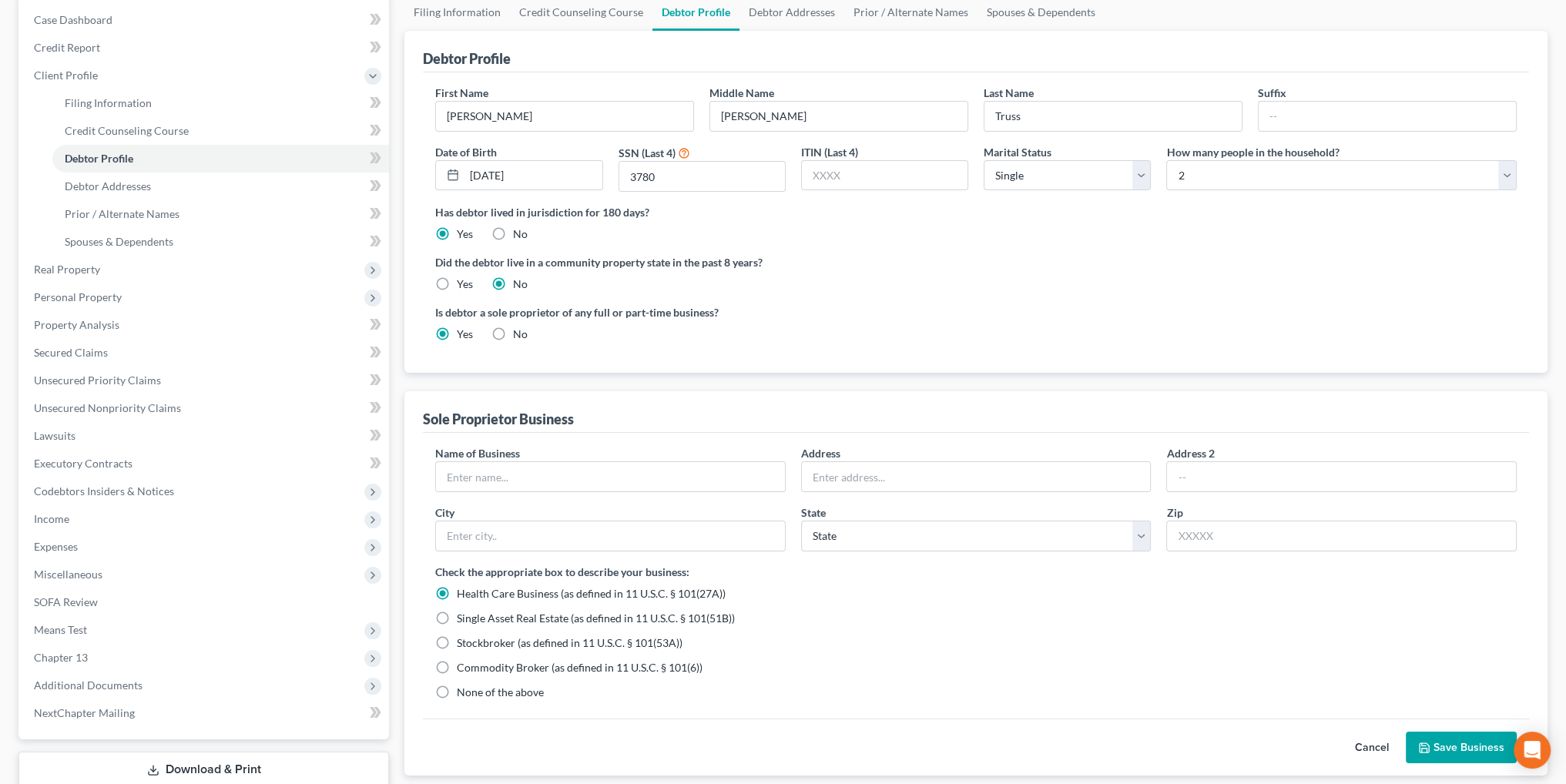
click at [457, 686] on label "None of the above" at bounding box center [501, 693] width 87 height 16
click at [463, 686] on input "None of the above" at bounding box center [468, 690] width 10 height 10
radio input "true"
radio input "false"
click at [108, 187] on span "Debtor Addresses" at bounding box center [107, 185] width 86 height 13
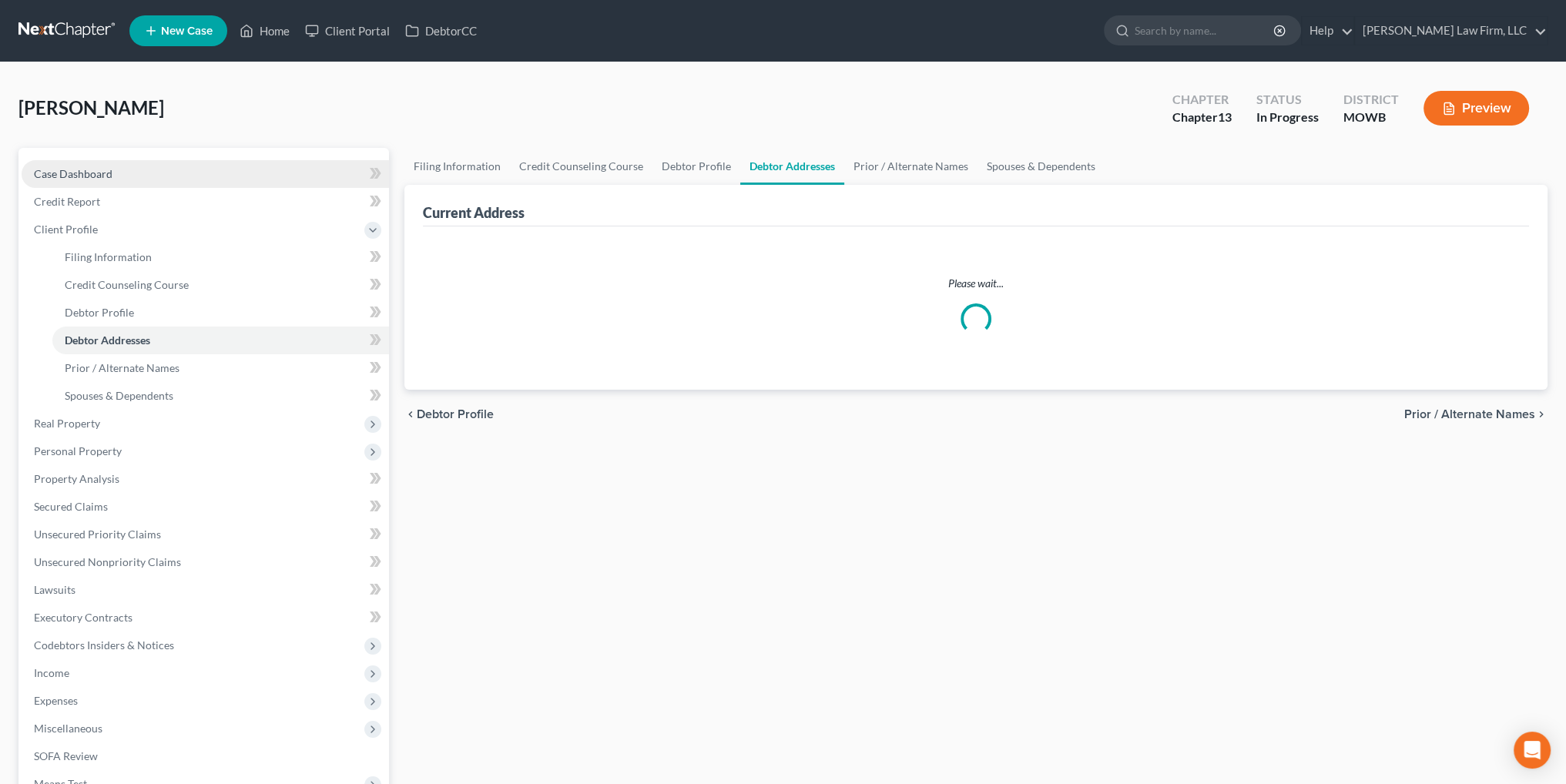
select select "0"
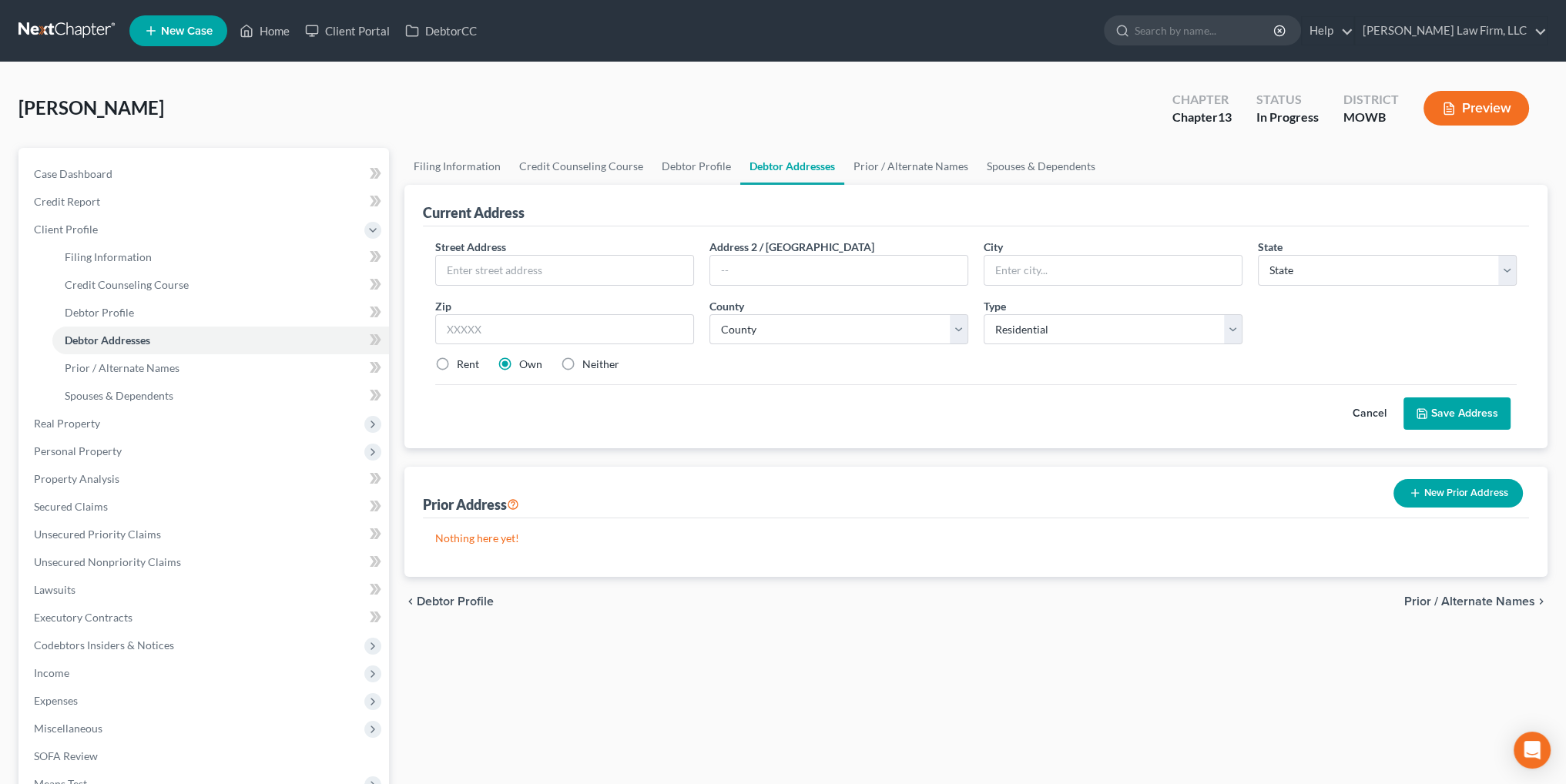
click at [457, 361] on label "Rent" at bounding box center [468, 365] width 23 height 16
click at [463, 361] on input "Rent" at bounding box center [468, 362] width 10 height 10
radio input "true"
click at [525, 262] on input "text" at bounding box center [565, 271] width 258 height 30
type input "[STREET_ADDRESS]"
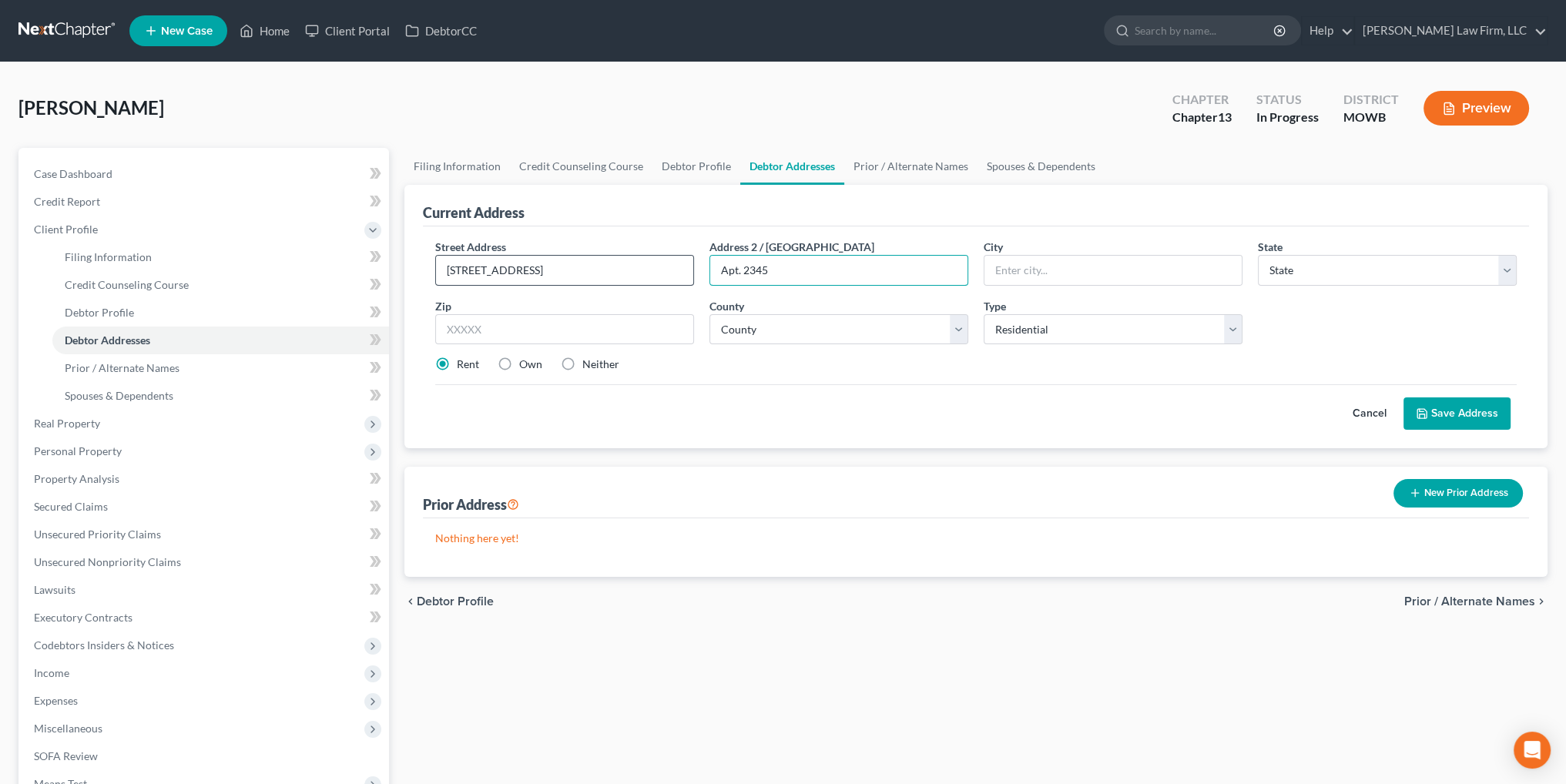
type input "Apt. 2345"
type input "[US_STATE][GEOGRAPHIC_DATA]"
select select "26"
type input "64119"
click at [863, 327] on select "County [GEOGRAPHIC_DATA] [GEOGRAPHIC_DATA] [GEOGRAPHIC_DATA] [GEOGRAPHIC_DATA] …" at bounding box center [838, 329] width 259 height 30
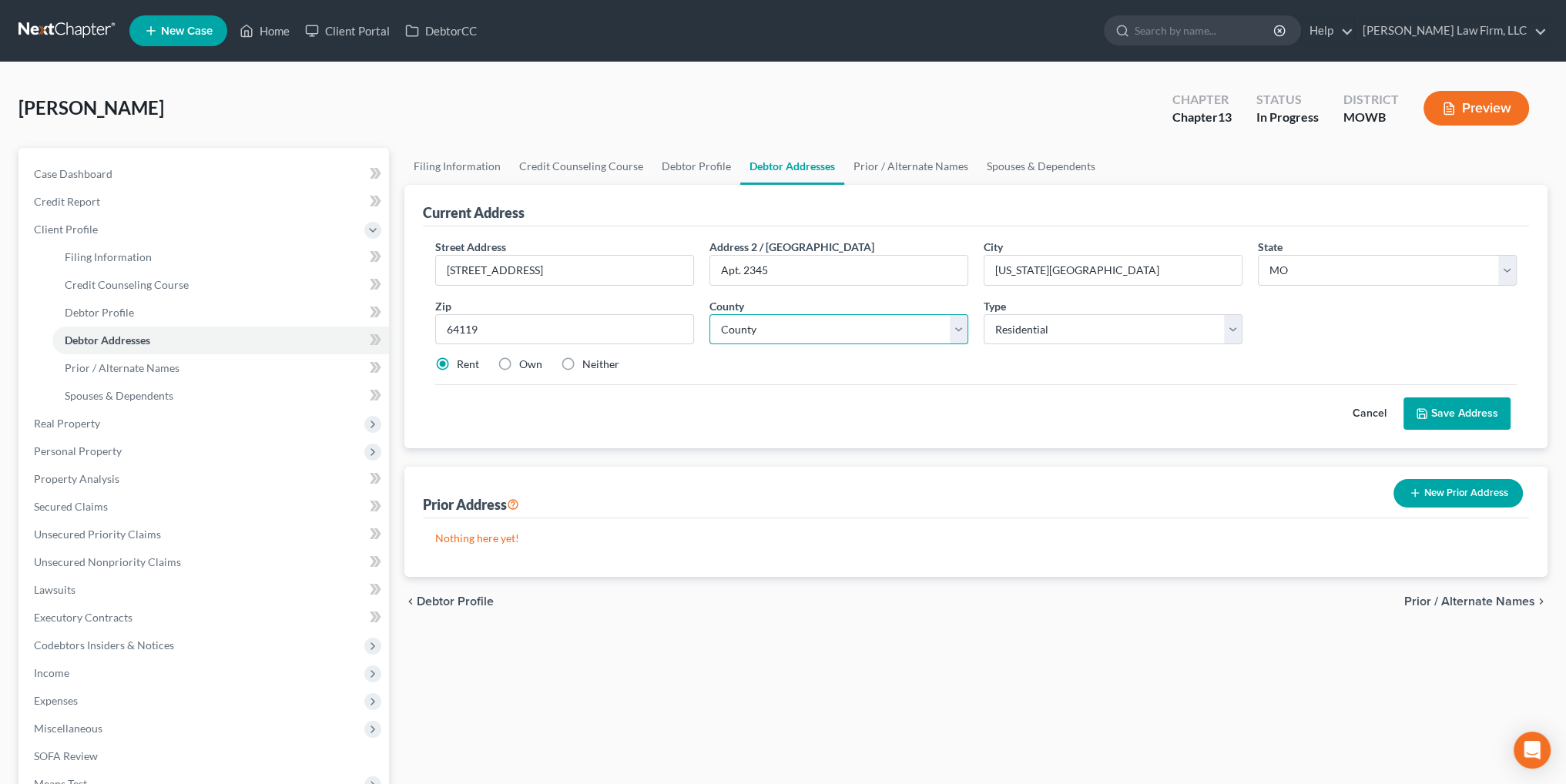
select select "23"
click at [709, 314] on select "County [GEOGRAPHIC_DATA] [GEOGRAPHIC_DATA] [GEOGRAPHIC_DATA] [GEOGRAPHIC_DATA] …" at bounding box center [838, 329] width 259 height 30
click at [1481, 419] on button "Save Address" at bounding box center [1456, 413] width 107 height 32
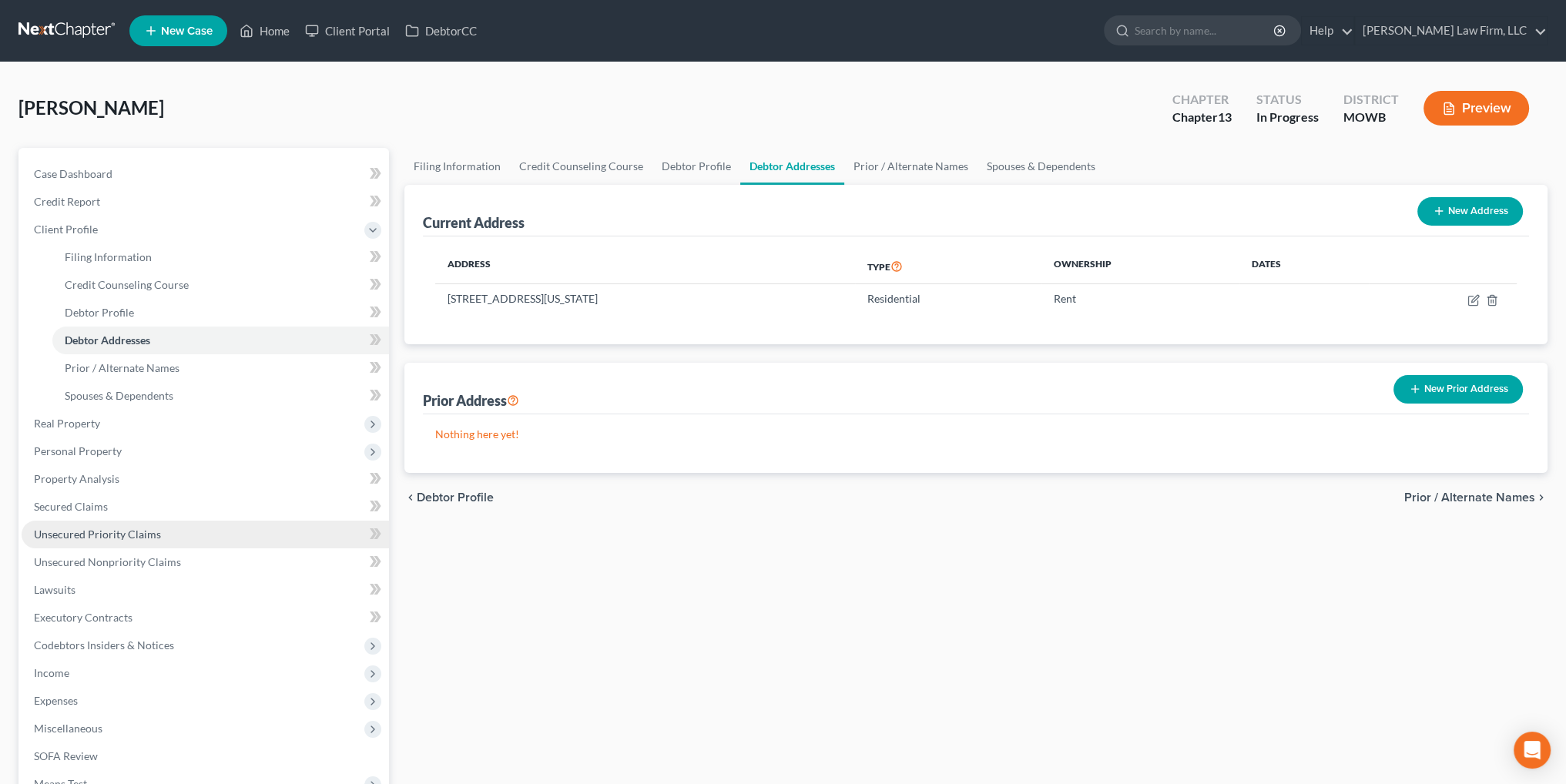
scroll to position [77, 0]
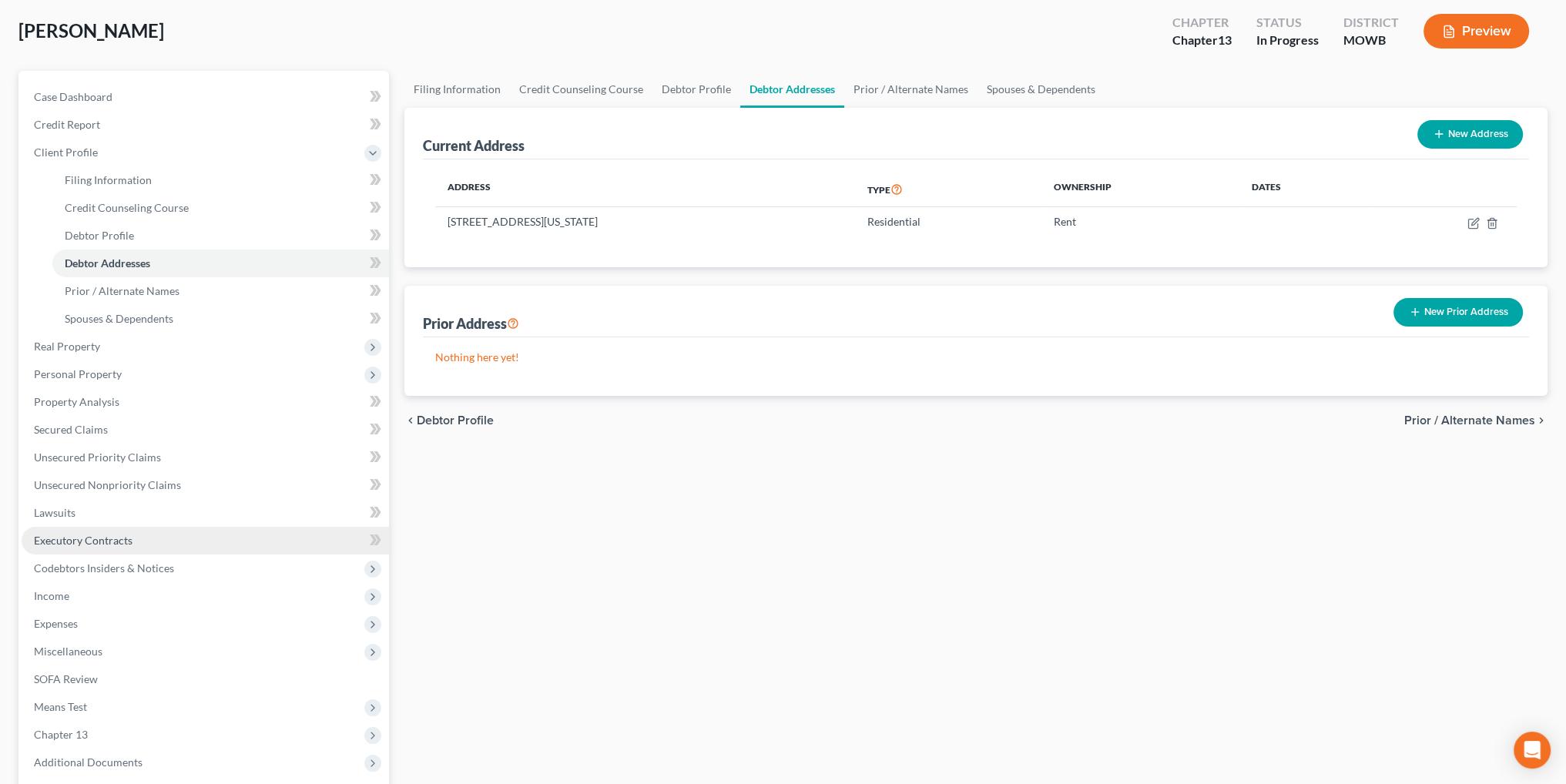
click at [90, 537] on span "Executory Contracts" at bounding box center [83, 539] width 98 height 13
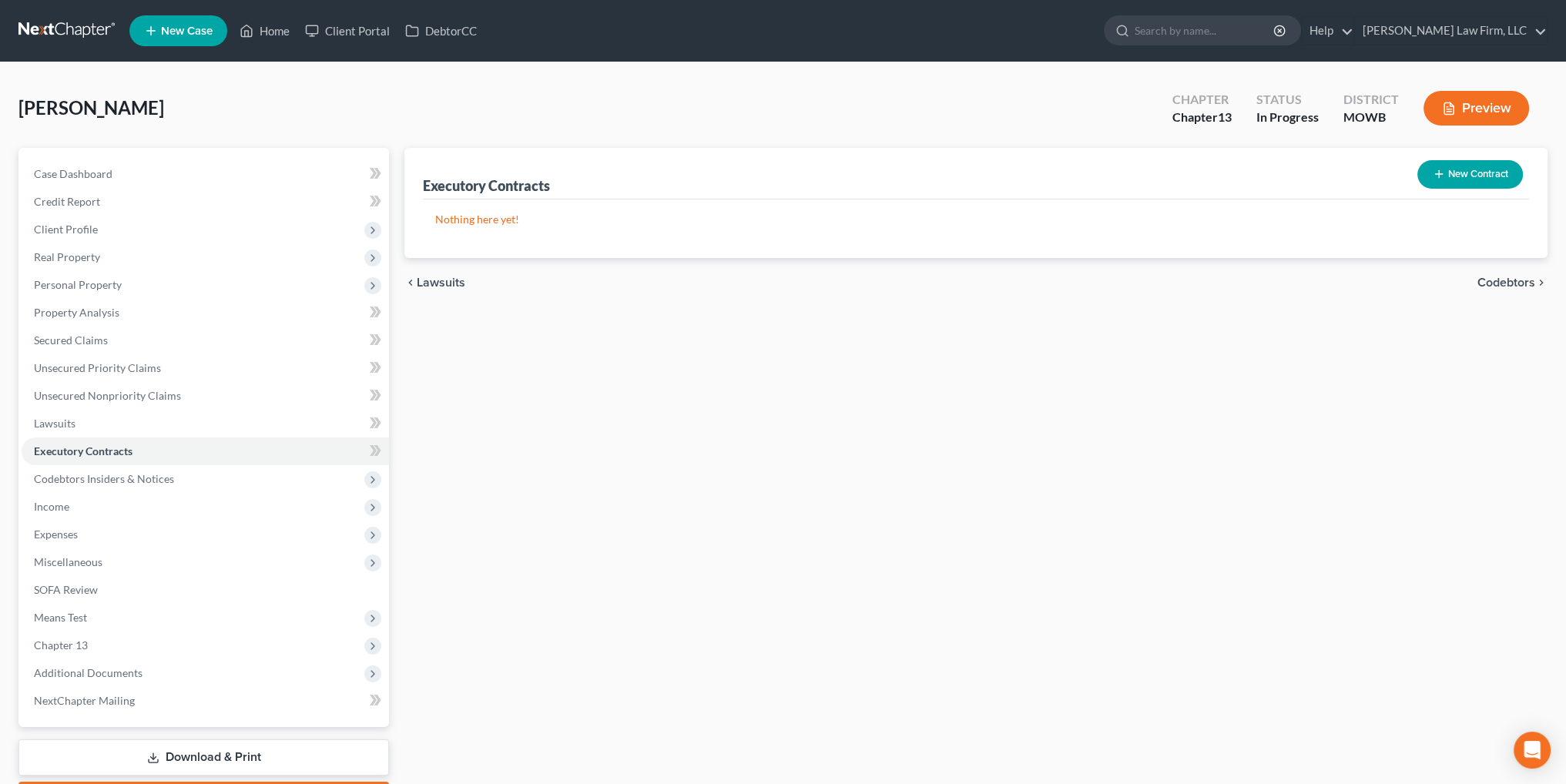
click at [1489, 184] on button "New Contract" at bounding box center [1469, 174] width 105 height 29
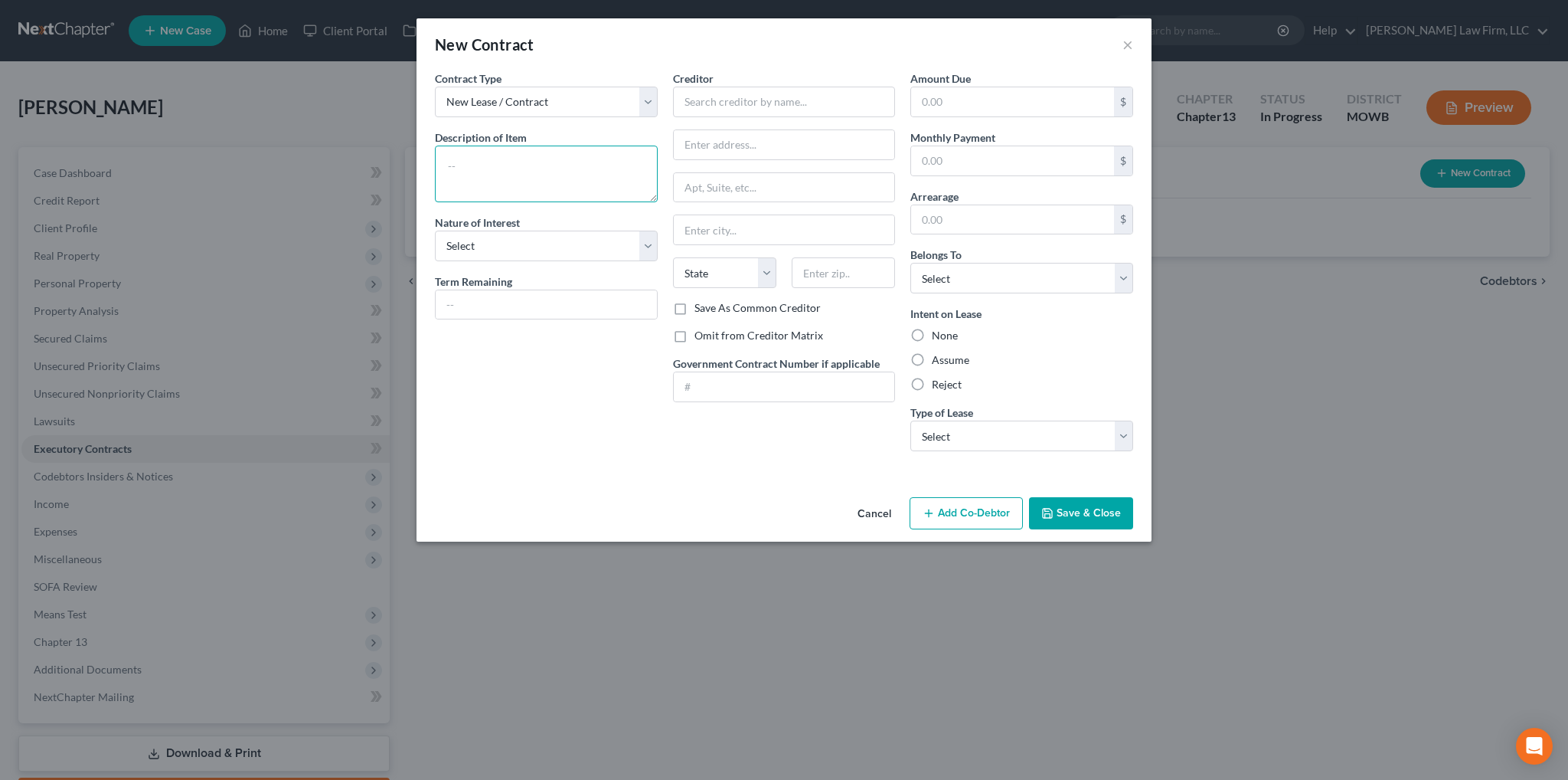
click at [491, 167] on textarea at bounding box center [546, 173] width 222 height 56
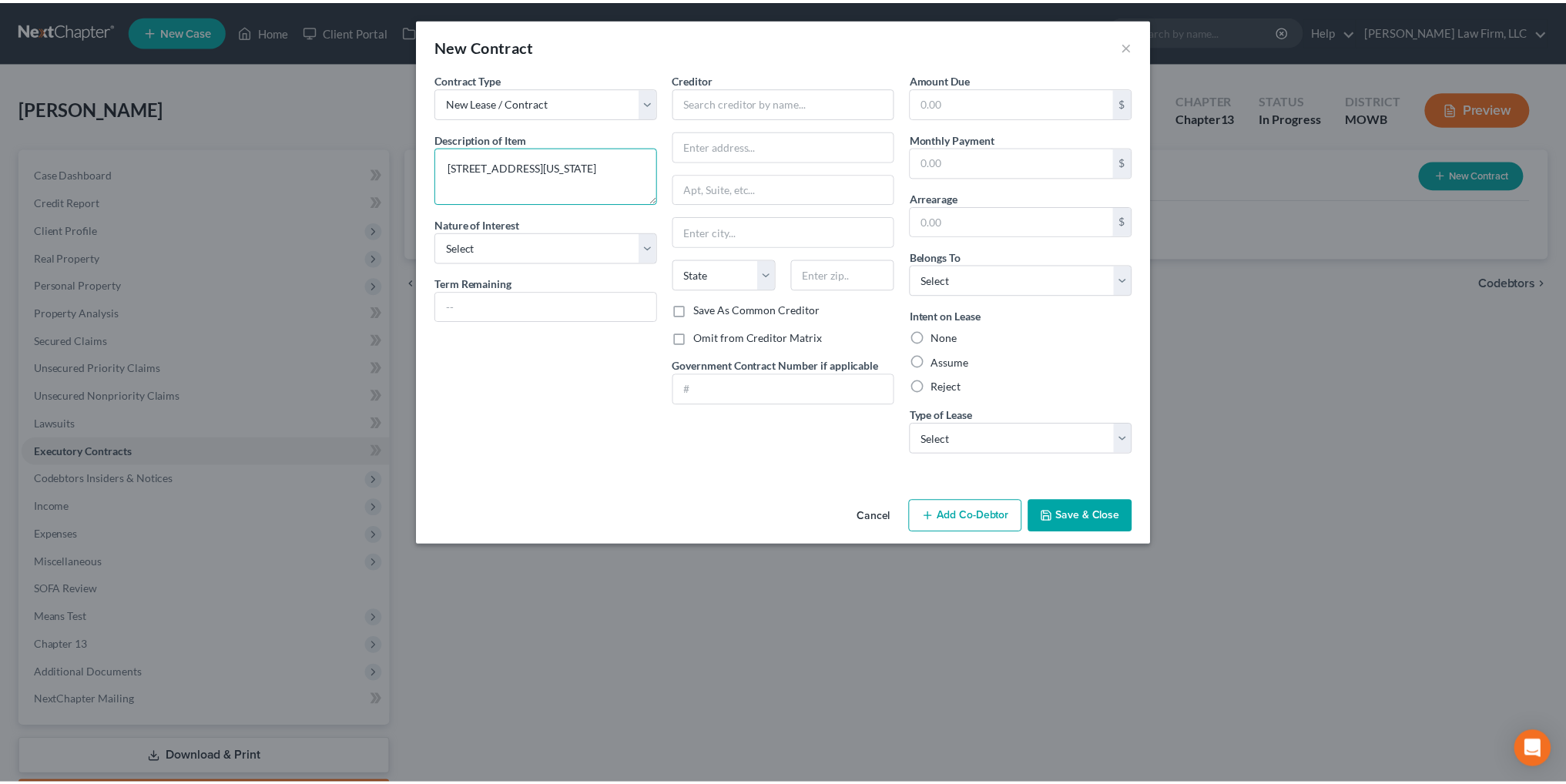
scroll to position [16, 0]
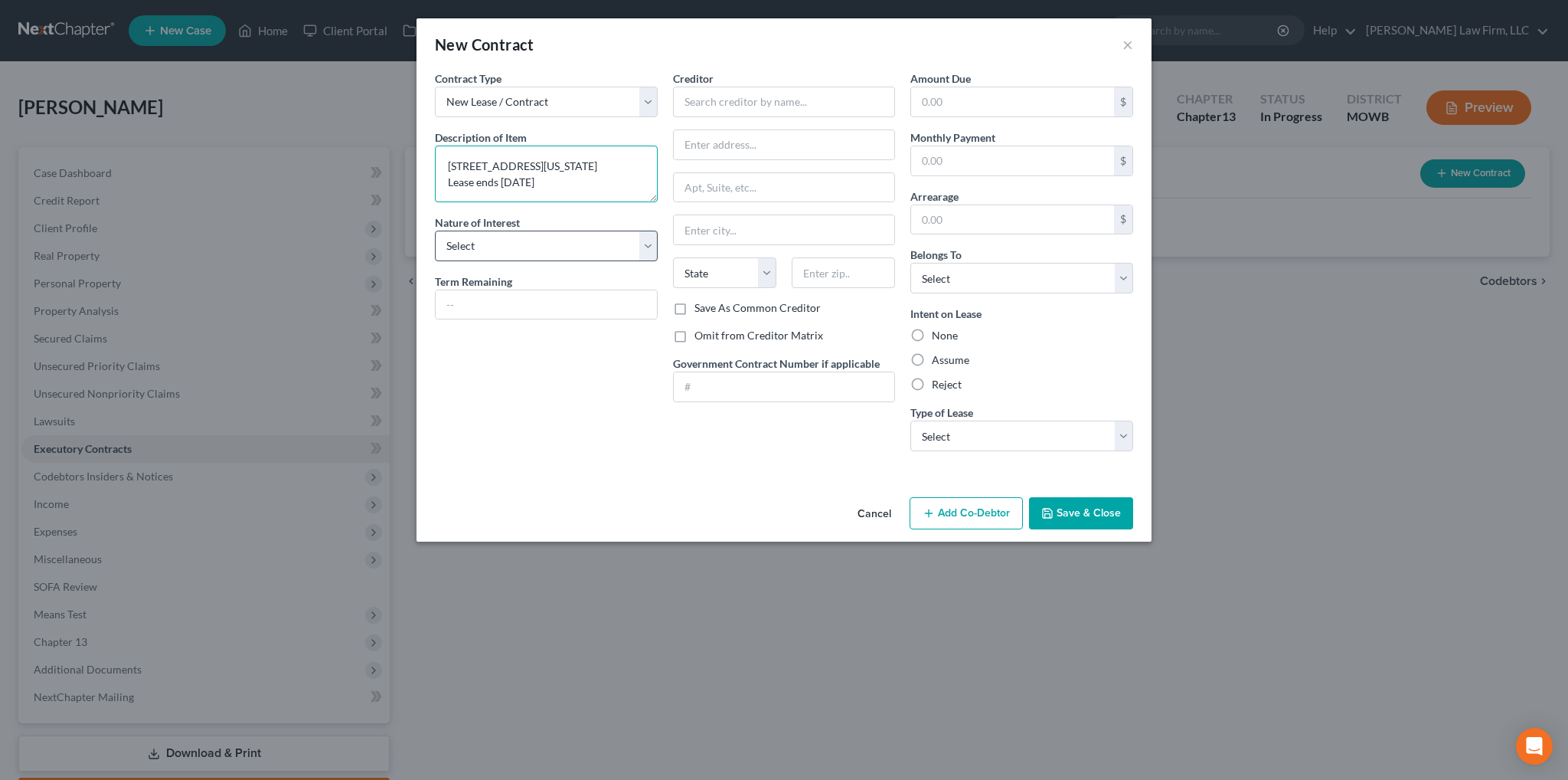
type textarea "[STREET_ADDRESS][US_STATE] Lease ends [DATE]"
click at [549, 254] on select "Select Purchaser Agent Lessor Lessee" at bounding box center [546, 245] width 222 height 30
select select "3"
click at [435, 230] on select "Select Purchaser Agent Lessor Lessee" at bounding box center [546, 245] width 222 height 30
click at [505, 294] on input "text" at bounding box center [546, 305] width 222 height 29
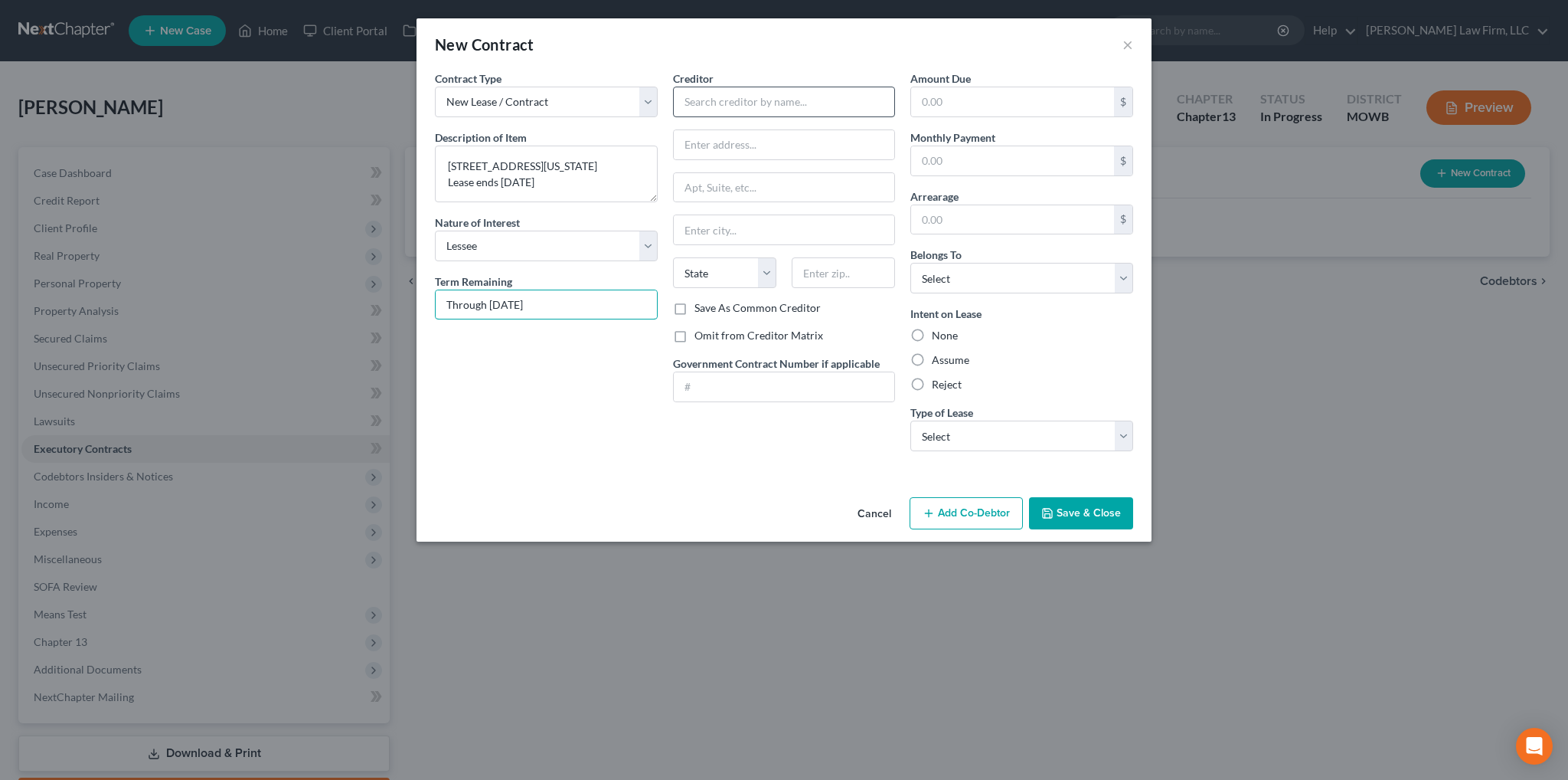
type input "Through [DATE]"
click at [743, 90] on input "text" at bounding box center [784, 101] width 222 height 30
type input "[GEOGRAPHIC_DATA]"
type input "[STREET_ADDRESS]"
type input "K"
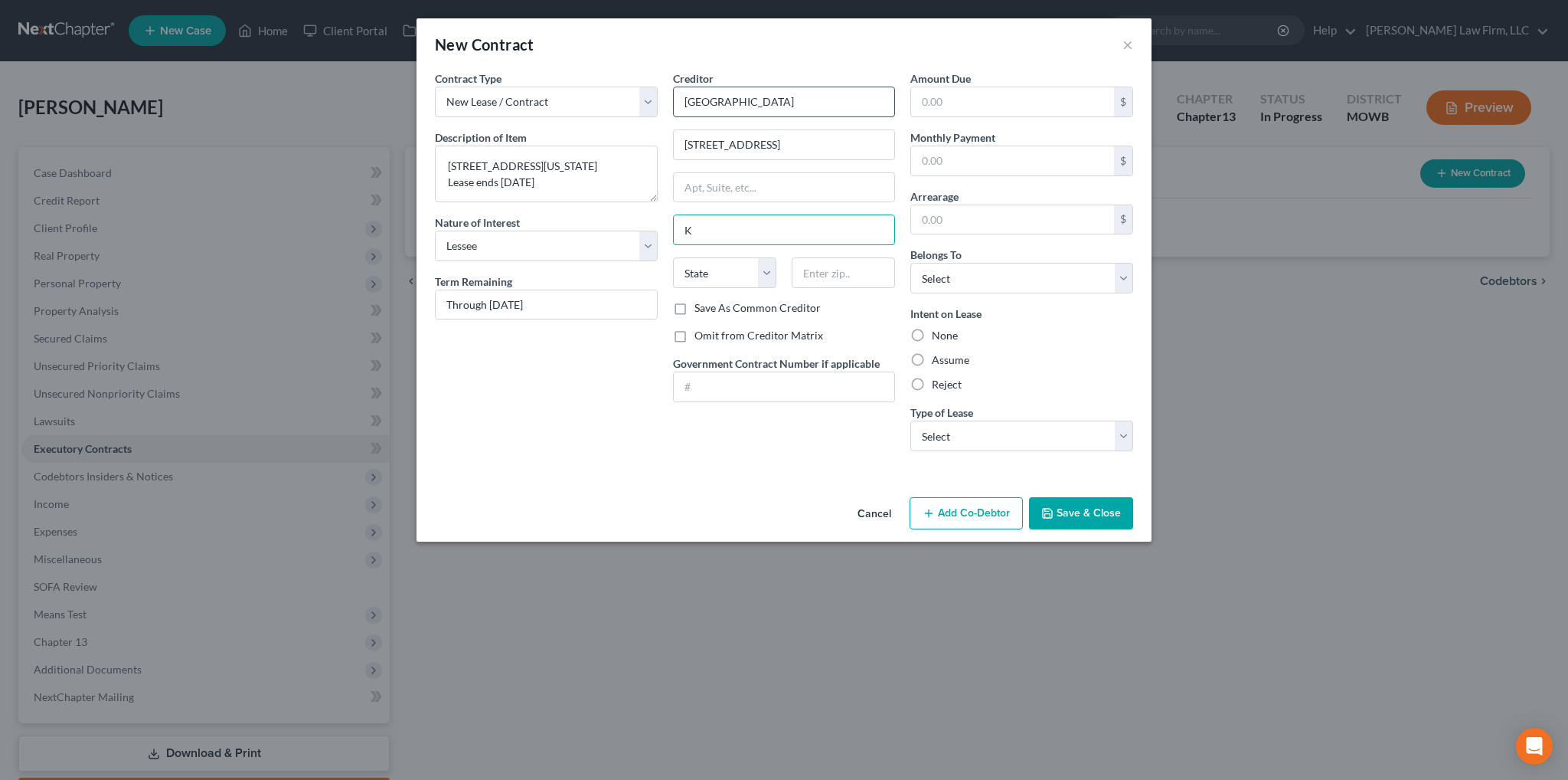
type input "[US_STATE][GEOGRAPHIC_DATA]"
select select "26"
type input "64119"
click at [1043, 98] on input "text" at bounding box center [1012, 102] width 202 height 29
click at [932, 354] on label "Assume" at bounding box center [950, 360] width 37 height 16
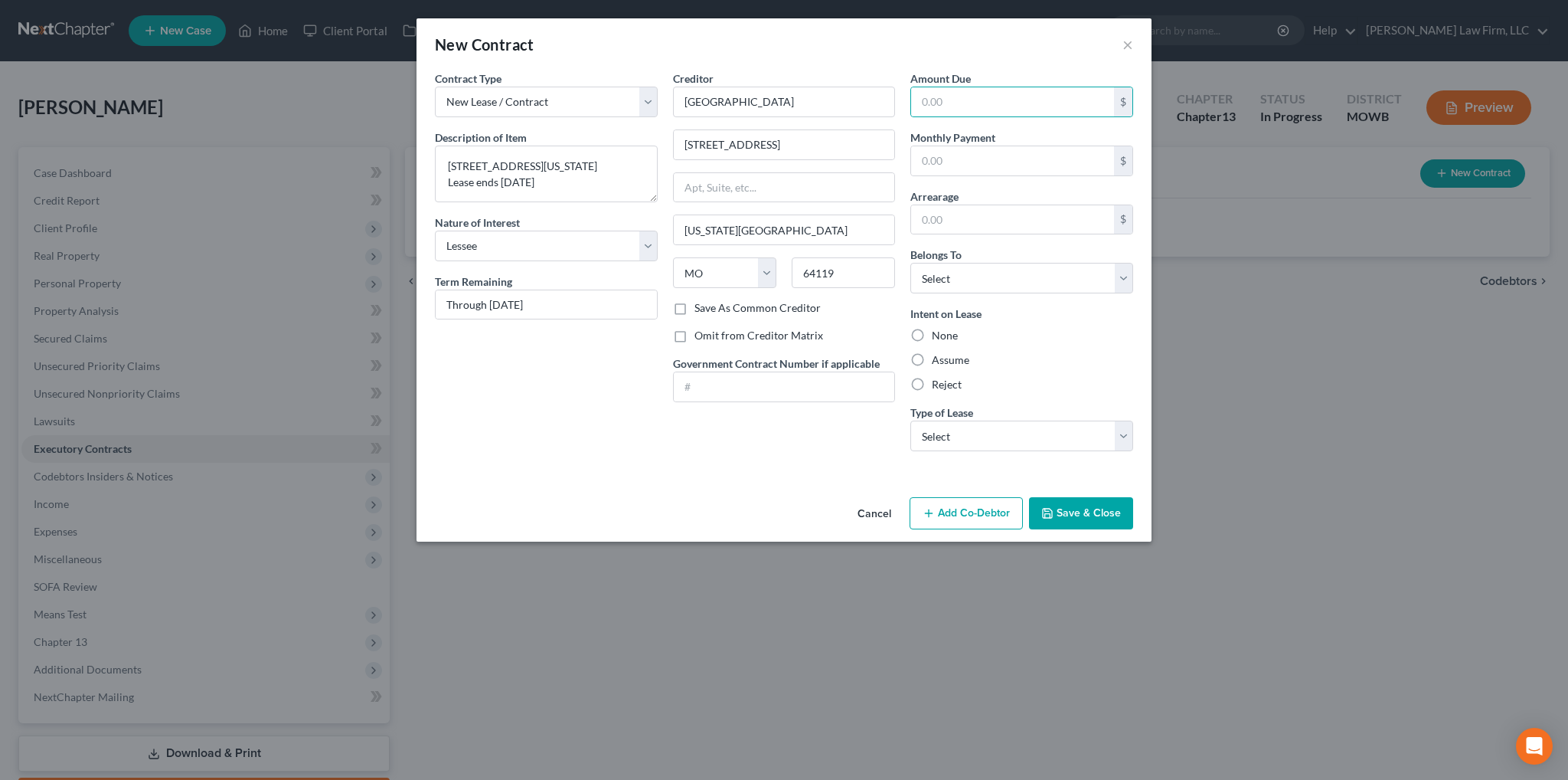
click at [938, 354] on input "Assume" at bounding box center [943, 358] width 10 height 10
radio input "true"
click at [1051, 433] on select "Select Real Estate Car Other" at bounding box center [1021, 435] width 222 height 30
select select "0"
click at [910, 421] on select "Select Real Estate Car Other" at bounding box center [1021, 435] width 222 height 30
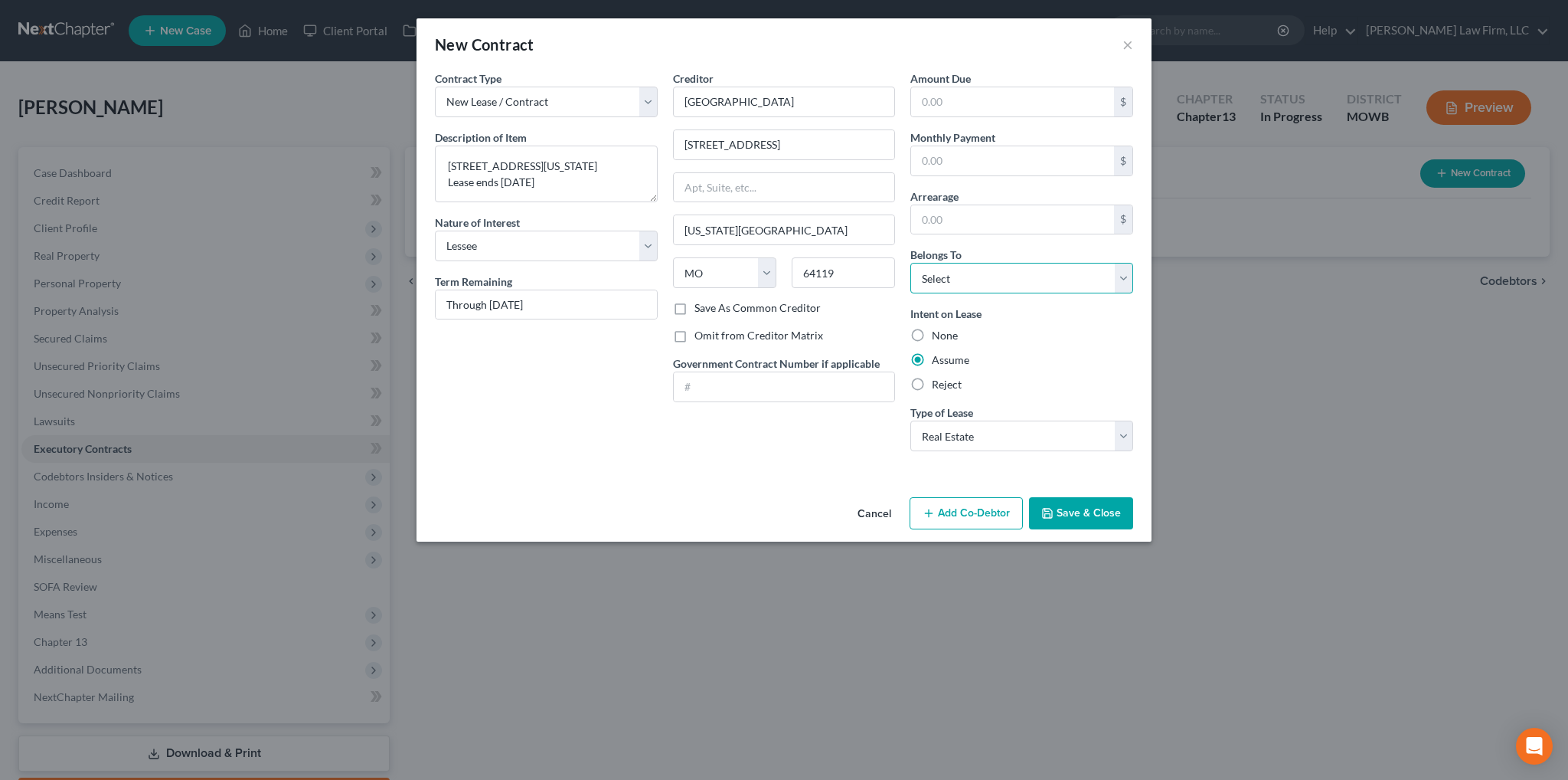
click at [953, 276] on select "Select Debtor 1 Only Debtor 2 Only Debtor 1 And Debtor 2 Only At Least One Of T…" at bounding box center [1021, 278] width 222 height 30
select select "0"
click at [910, 263] on select "Select Debtor 1 Only Debtor 2 Only Debtor 1 And Debtor 2 Only At Least One Of T…" at bounding box center [1021, 278] width 222 height 30
click at [1072, 506] on button "Save & Close" at bounding box center [1081, 512] width 104 height 32
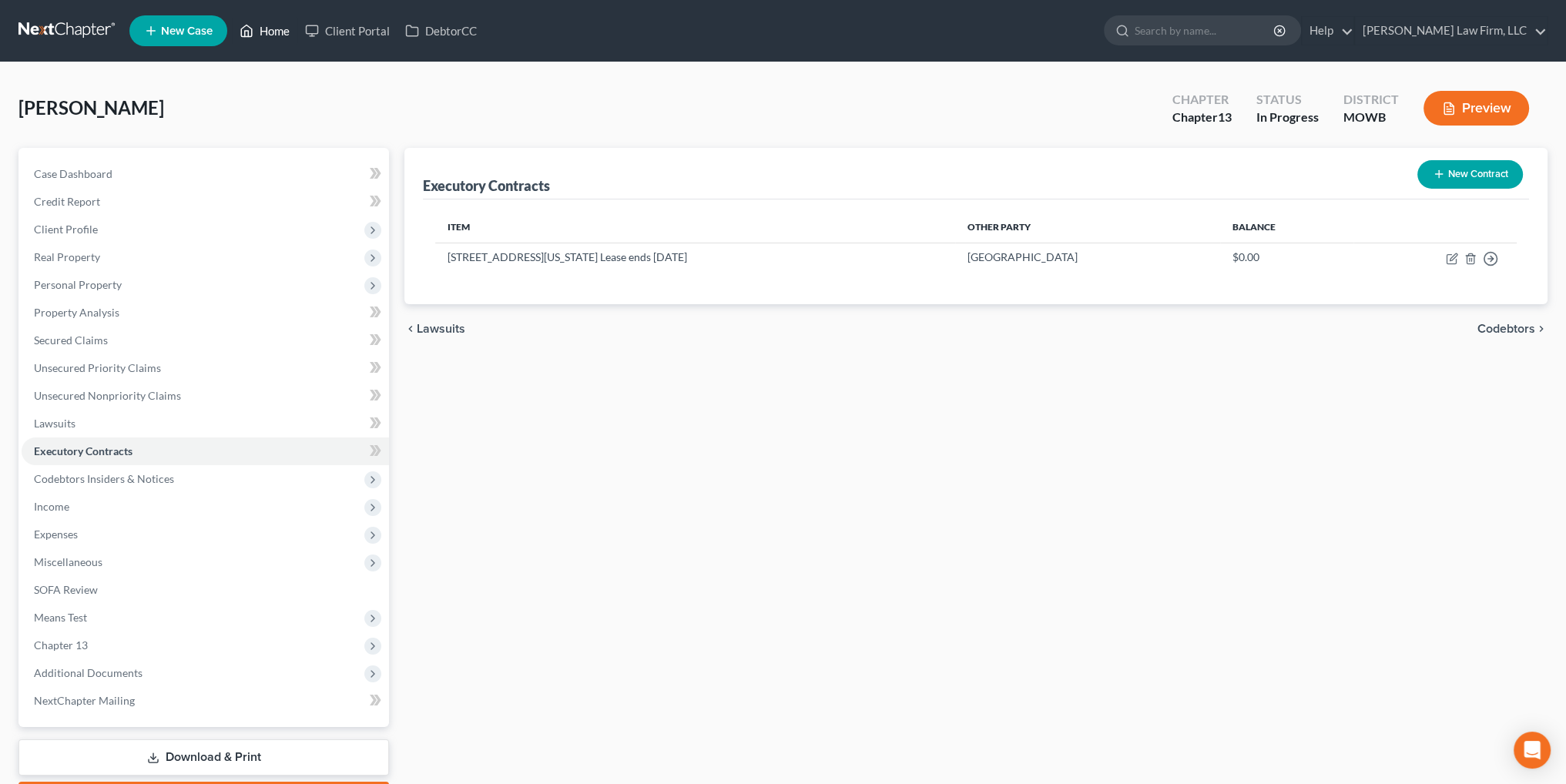
click at [268, 30] on link "Home" at bounding box center [264, 30] width 65 height 28
